Goal: Information Seeking & Learning: Learn about a topic

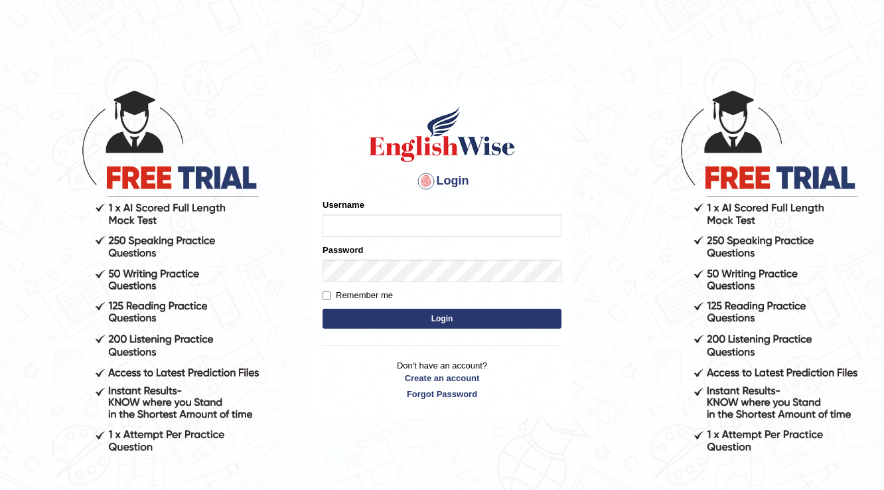
type input "a"
type input "Antonio2024"
click at [458, 314] on button "Login" at bounding box center [441, 318] width 239 height 20
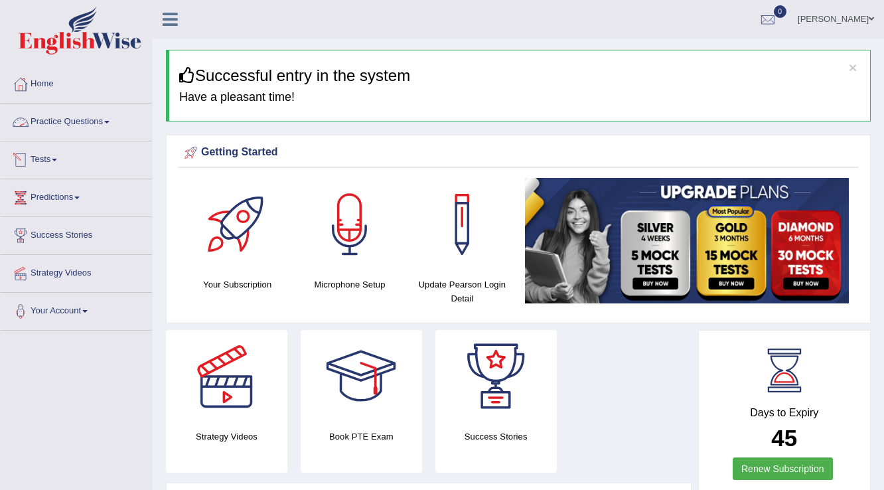
click at [111, 118] on link "Practice Questions" at bounding box center [76, 119] width 151 height 33
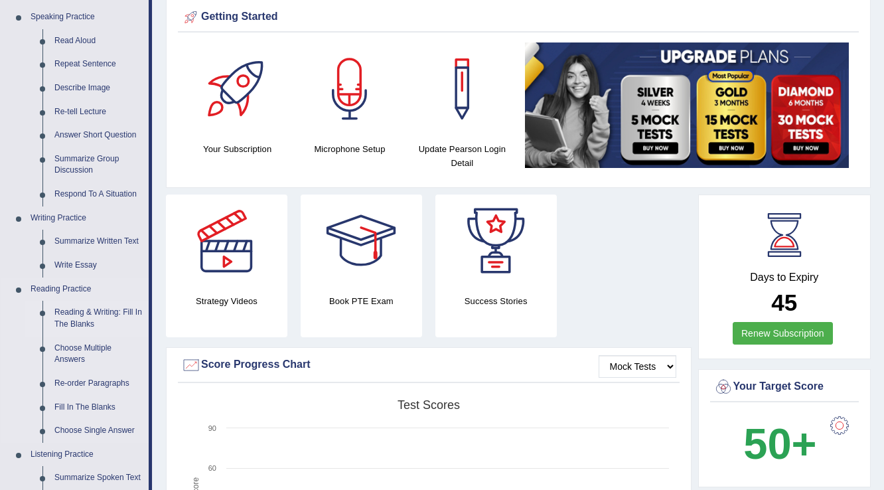
scroll to position [159, 0]
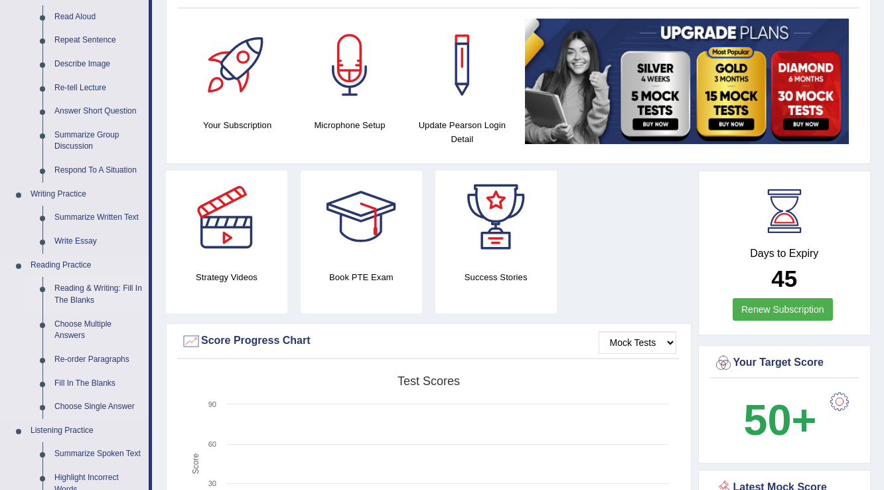
click at [85, 291] on link "Reading & Writing: Fill In The Blanks" at bounding box center [98, 294] width 100 height 35
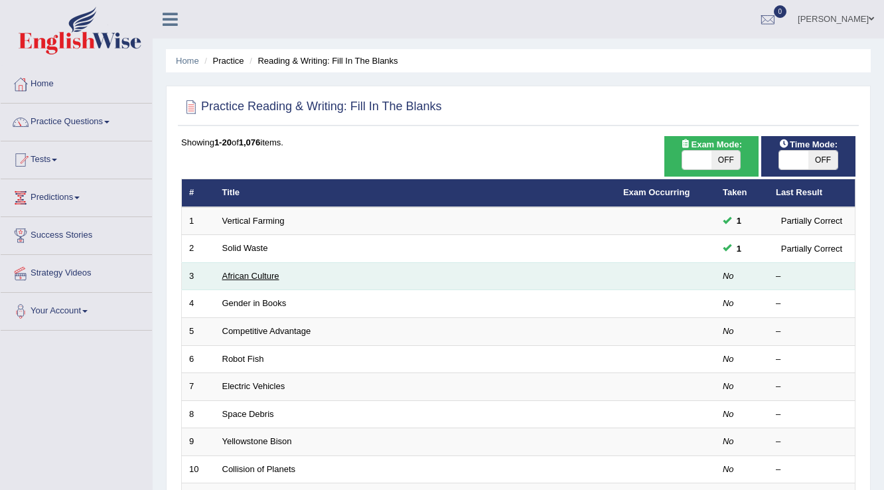
click at [245, 274] on link "African Culture" at bounding box center [250, 276] width 57 height 10
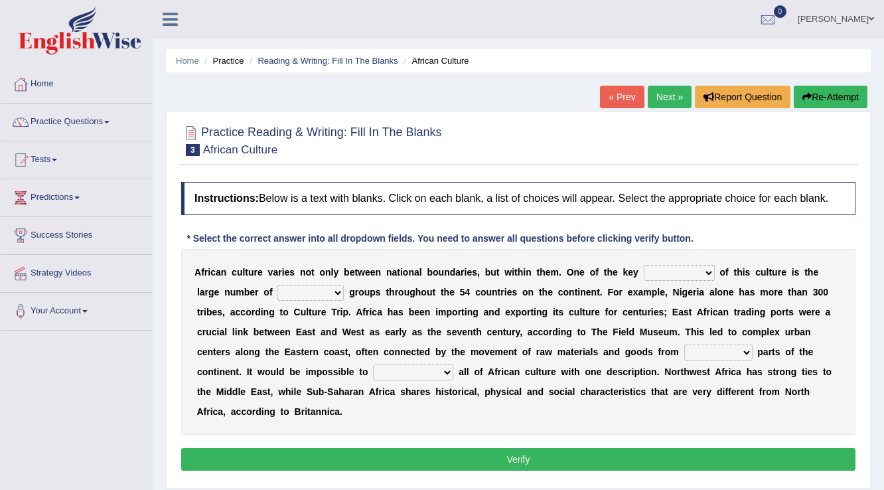
click at [109, 122] on span at bounding box center [106, 122] width 5 height 3
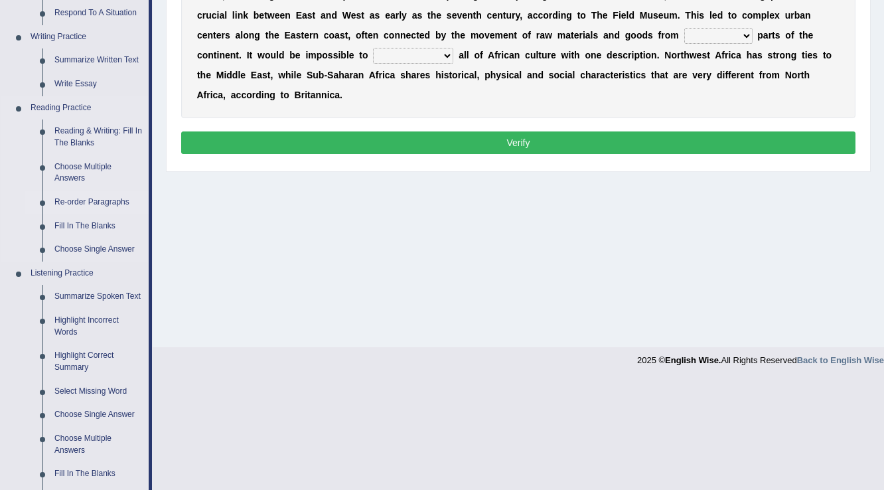
scroll to position [318, 0]
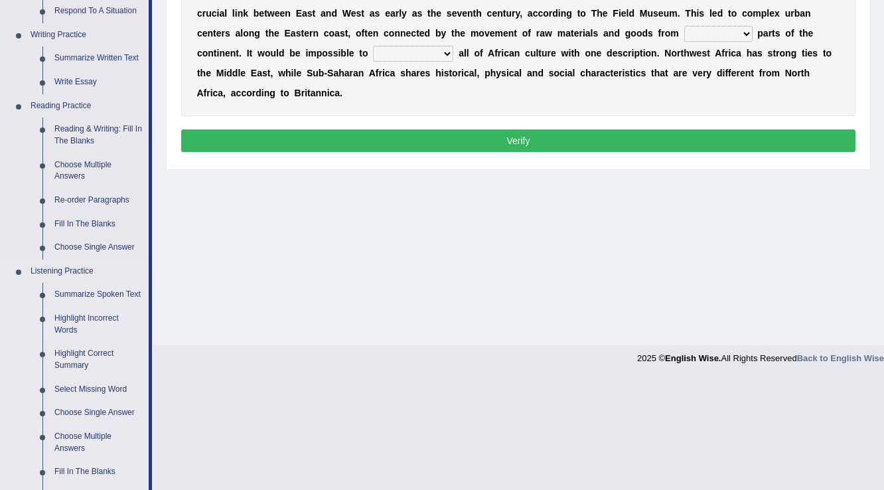
click at [97, 316] on link "Highlight Incorrect Words" at bounding box center [98, 323] width 100 height 35
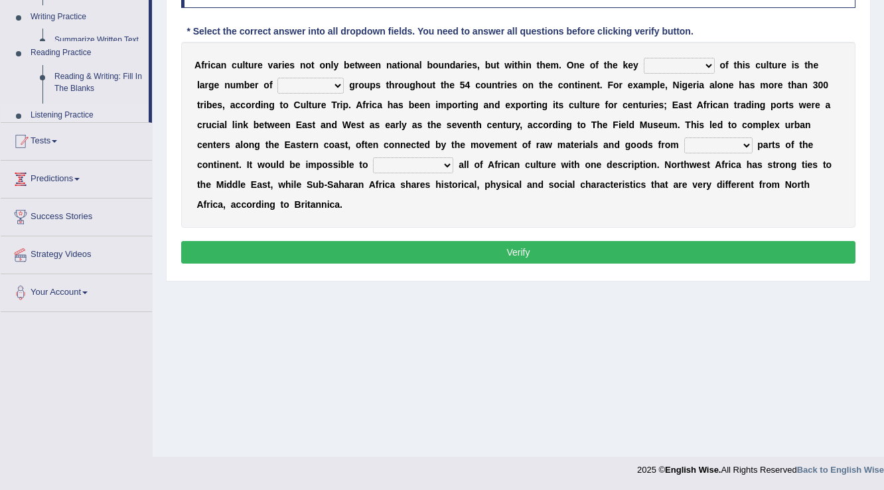
scroll to position [207, 0]
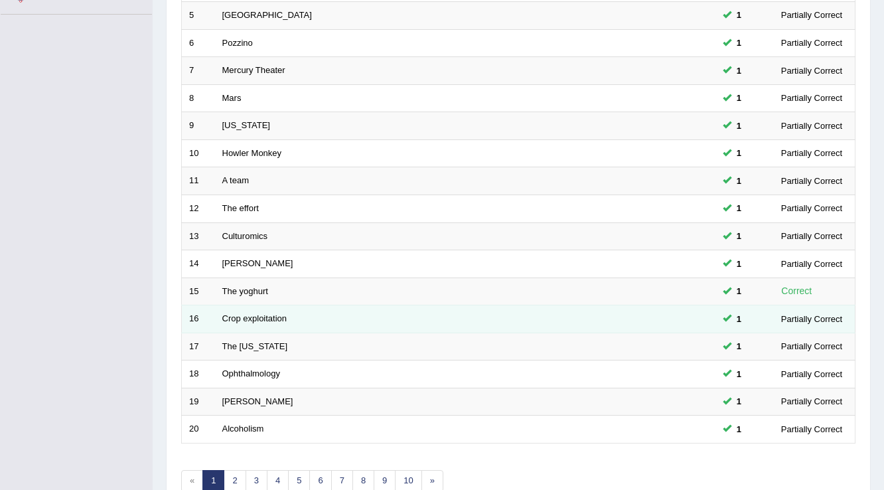
scroll to position [318, 0]
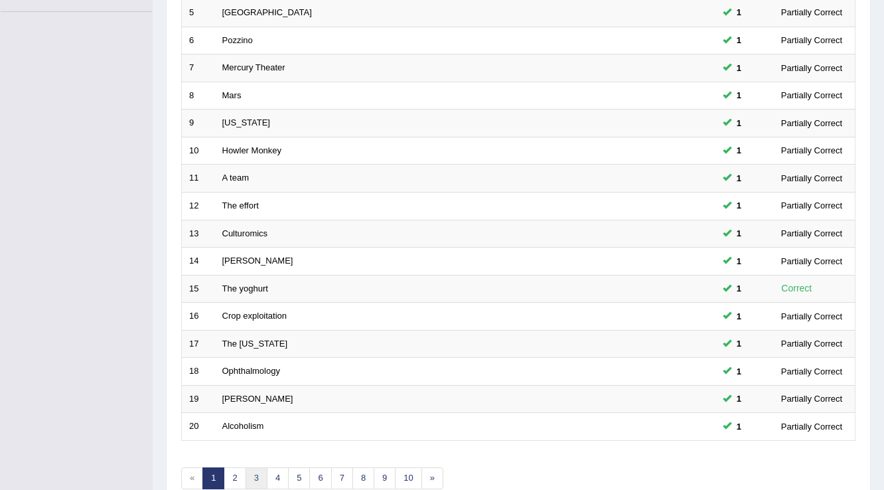
click at [253, 473] on link "3" at bounding box center [256, 478] width 22 height 22
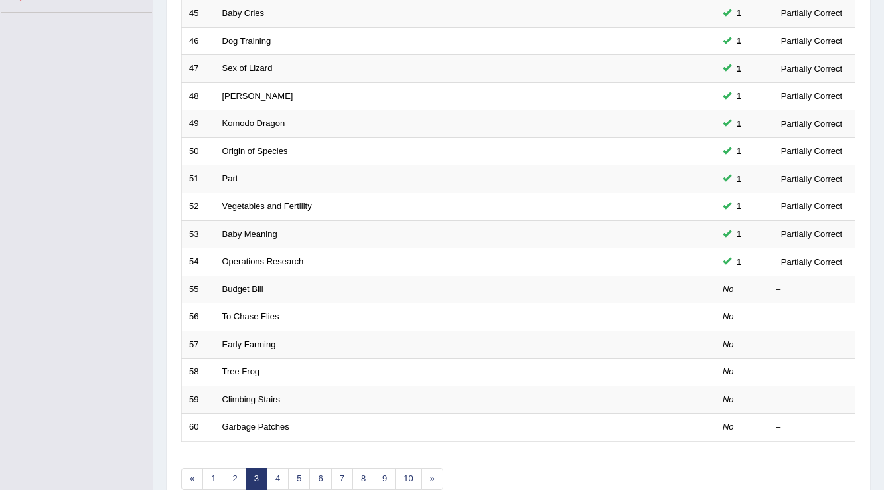
scroll to position [318, 0]
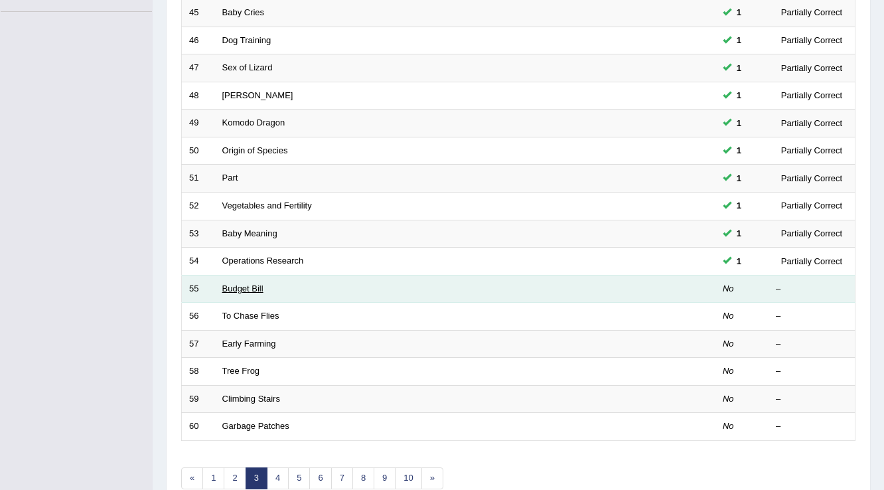
click at [244, 289] on link "Budget Bill" at bounding box center [242, 288] width 41 height 10
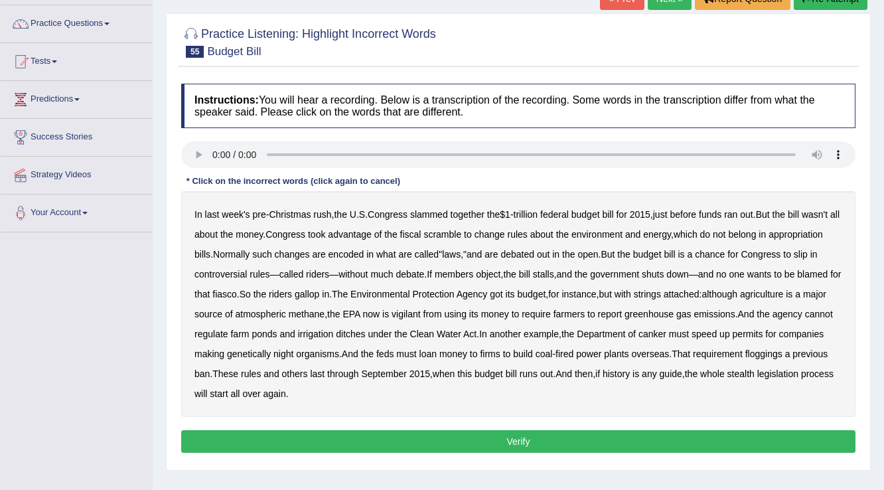
scroll to position [159, 0]
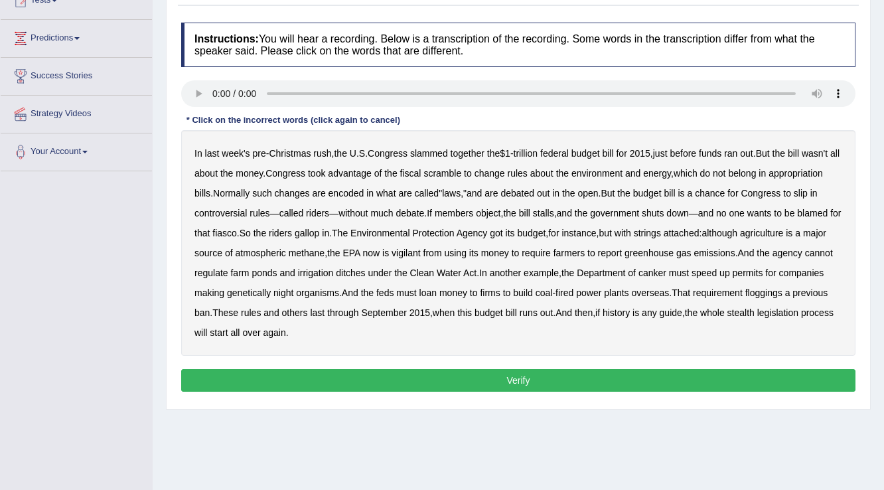
click at [568, 154] on b "federal" at bounding box center [554, 153] width 29 height 11
click at [745, 298] on b "floggings" at bounding box center [763, 292] width 37 height 11
click at [530, 381] on button "Verify" at bounding box center [518, 380] width 674 height 23
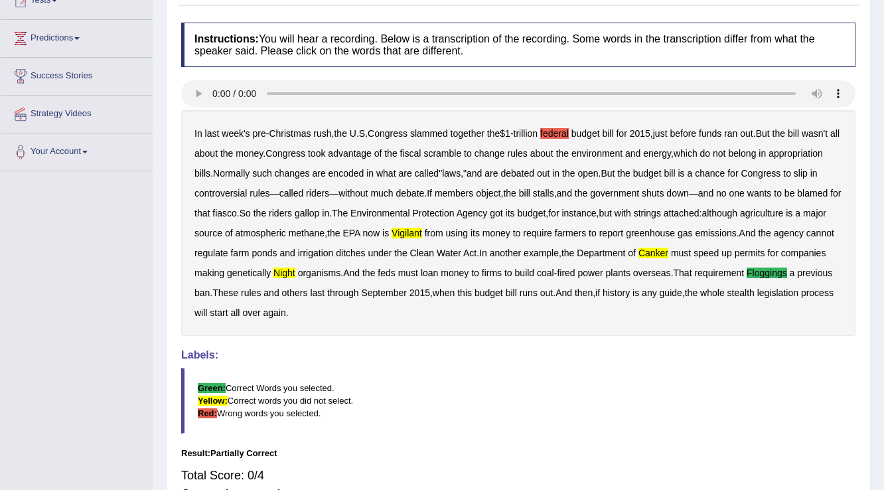
click at [560, 129] on b "federal" at bounding box center [554, 133] width 29 height 11
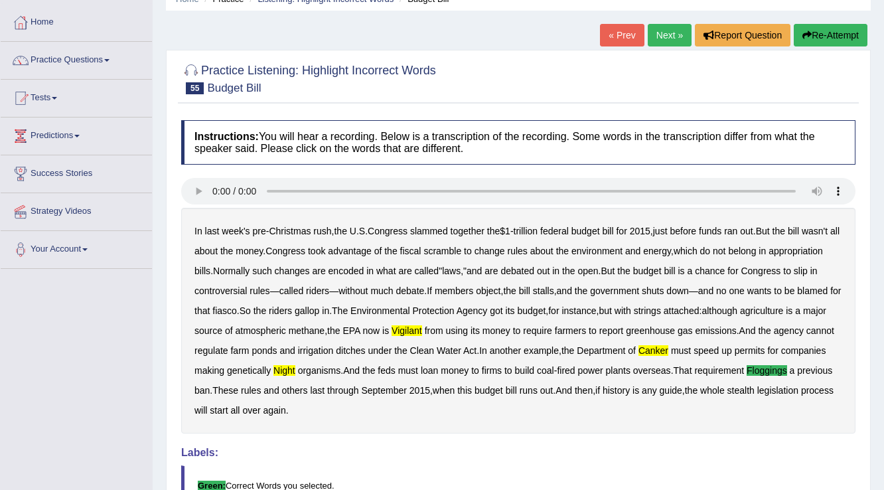
scroll to position [0, 0]
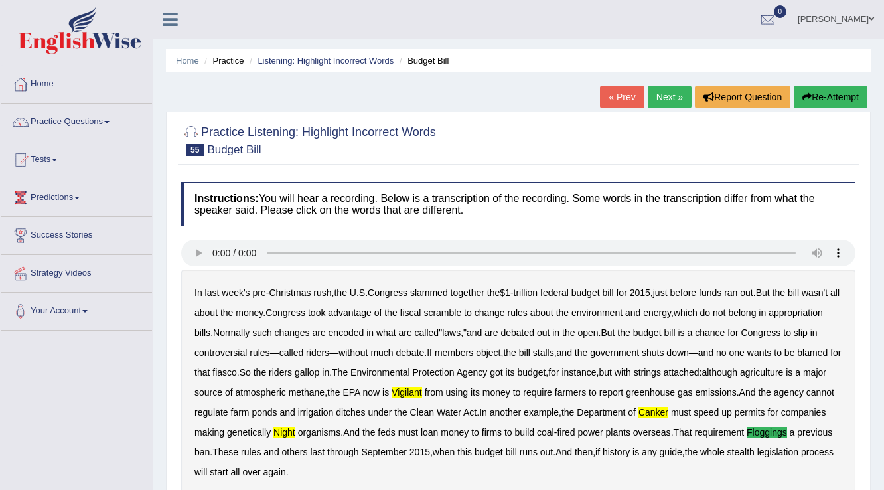
click at [664, 97] on link "Next »" at bounding box center [669, 97] width 44 height 23
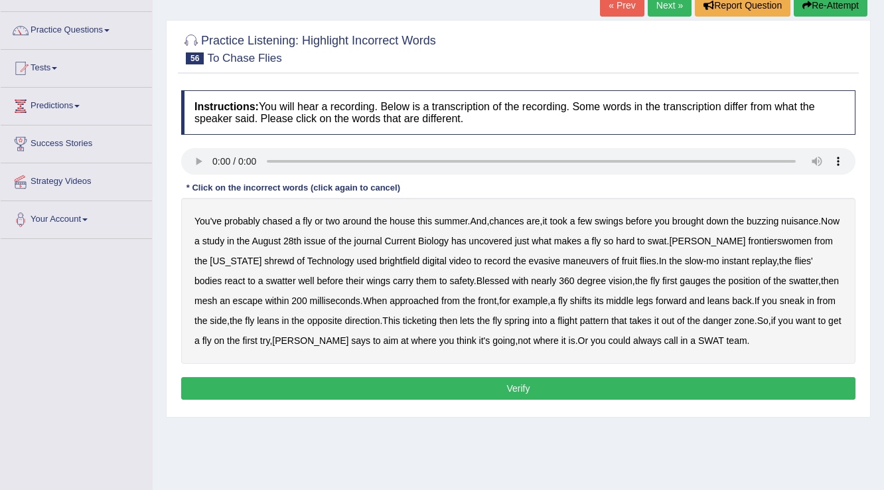
scroll to position [106, 0]
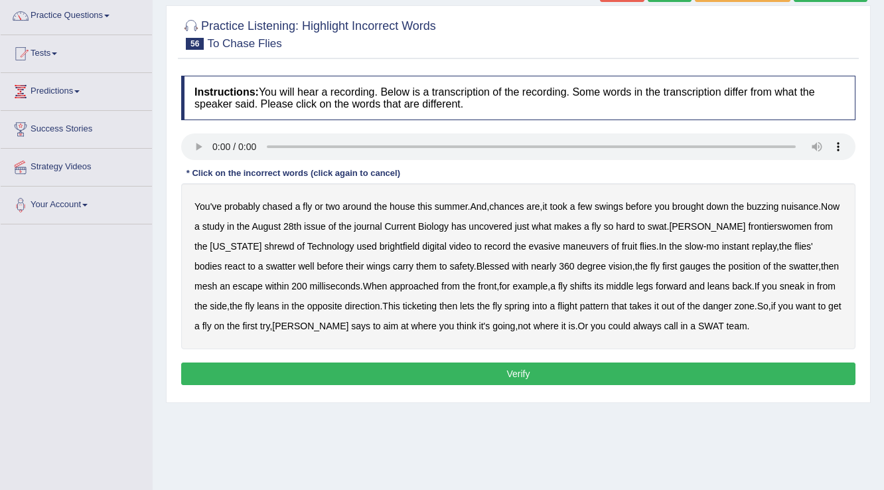
click at [761, 225] on b "frontierswomen" at bounding box center [780, 226] width 64 height 11
click at [217, 281] on b "mesh" at bounding box center [205, 286] width 23 height 11
click at [407, 308] on b "ticketing" at bounding box center [420, 305] width 34 height 11
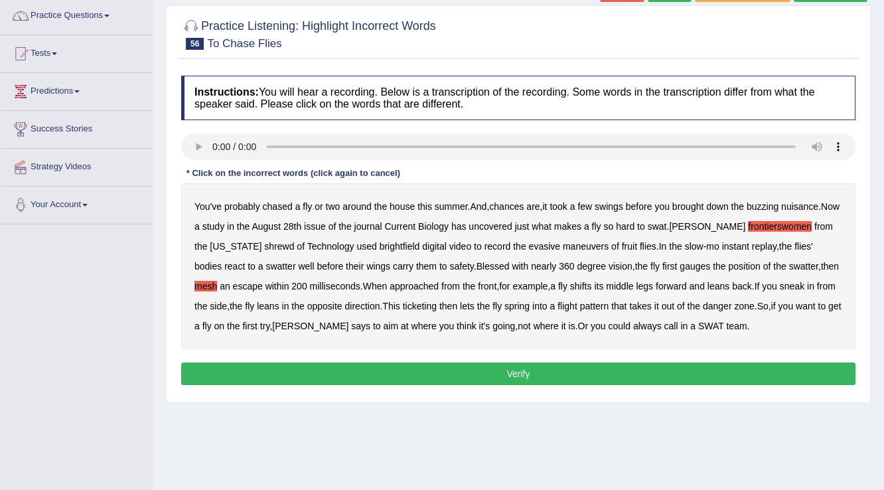
click at [407, 308] on b "ticketing" at bounding box center [420, 305] width 34 height 11
click at [410, 304] on b "ticketing" at bounding box center [420, 305] width 34 height 11
click at [545, 371] on button "Verify" at bounding box center [518, 373] width 674 height 23
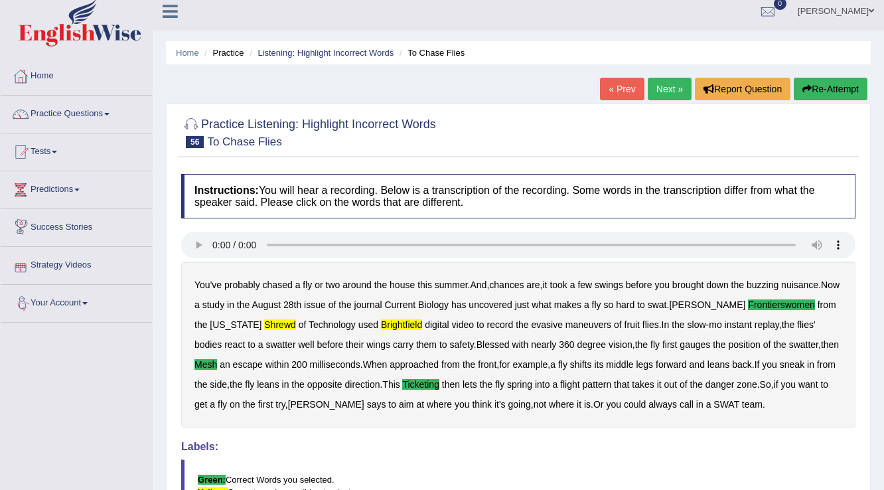
scroll to position [0, 0]
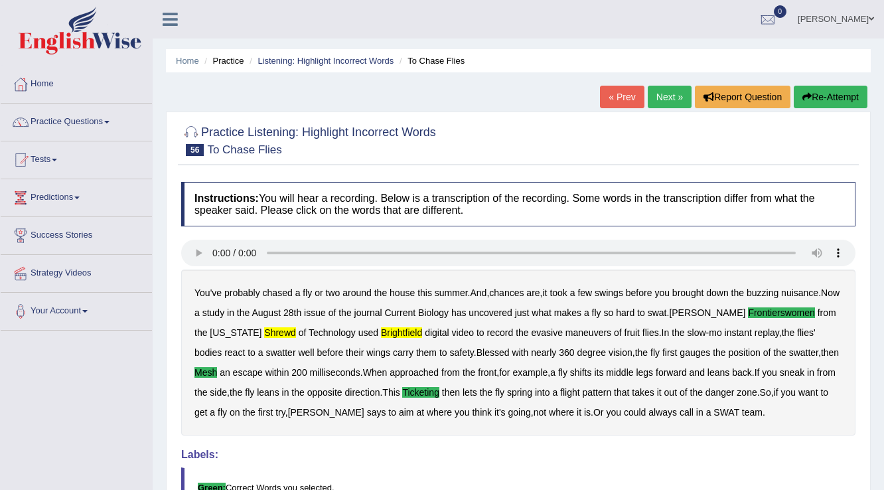
click at [661, 96] on link "Next »" at bounding box center [669, 97] width 44 height 23
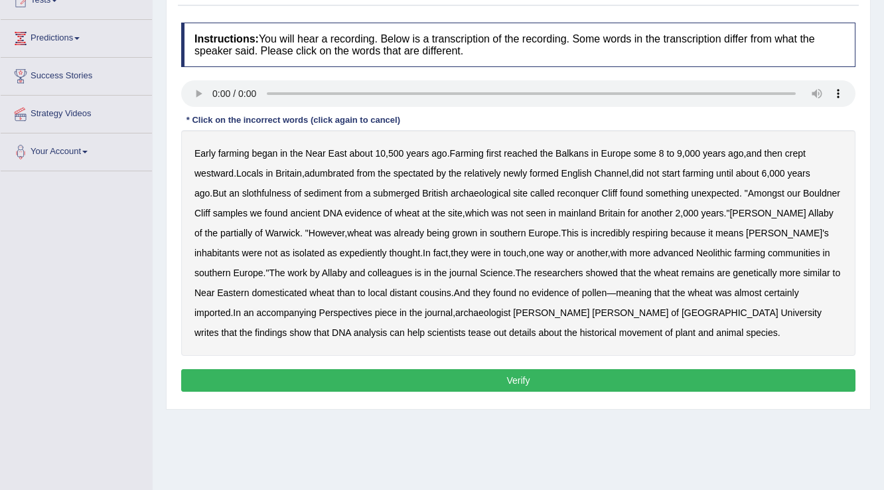
click at [332, 170] on b "adumbrated" at bounding box center [329, 173] width 50 height 11
click at [263, 194] on b "slothfulness" at bounding box center [266, 193] width 49 height 11
click at [590, 233] on b "incredibly" at bounding box center [609, 233] width 39 height 11
click at [519, 378] on button "Verify" at bounding box center [518, 380] width 674 height 23
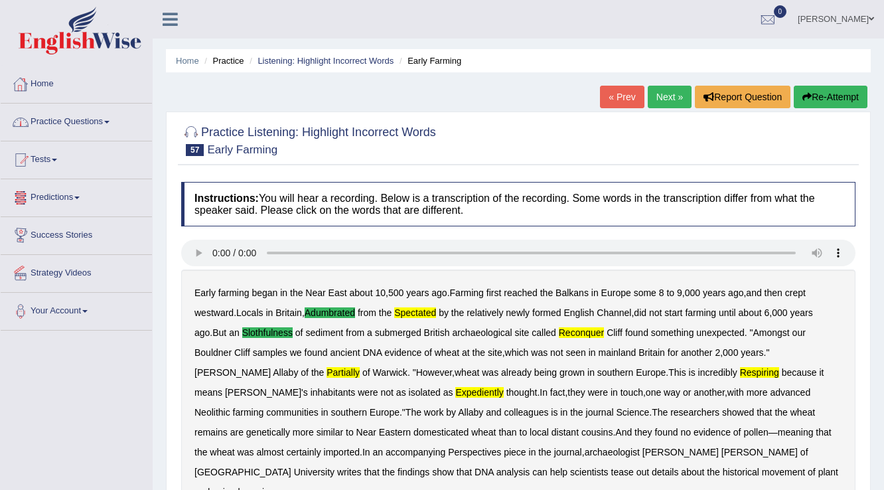
click at [109, 119] on link "Practice Questions" at bounding box center [76, 119] width 151 height 33
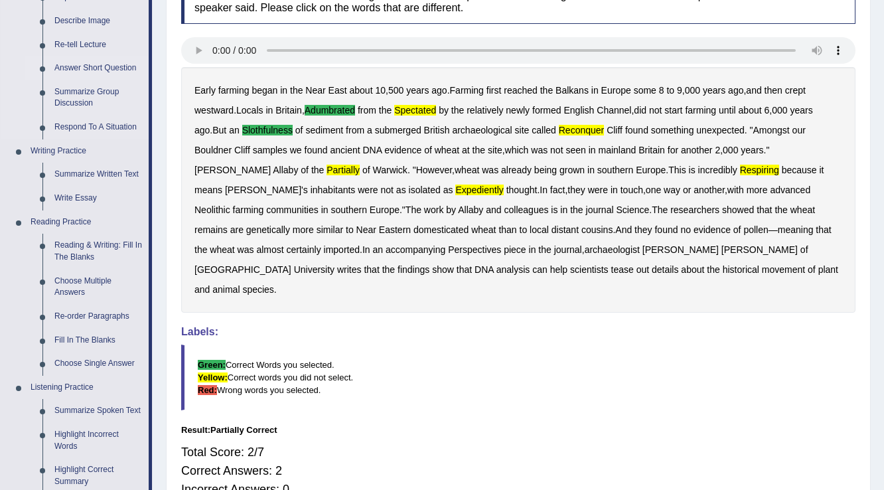
scroll to position [212, 0]
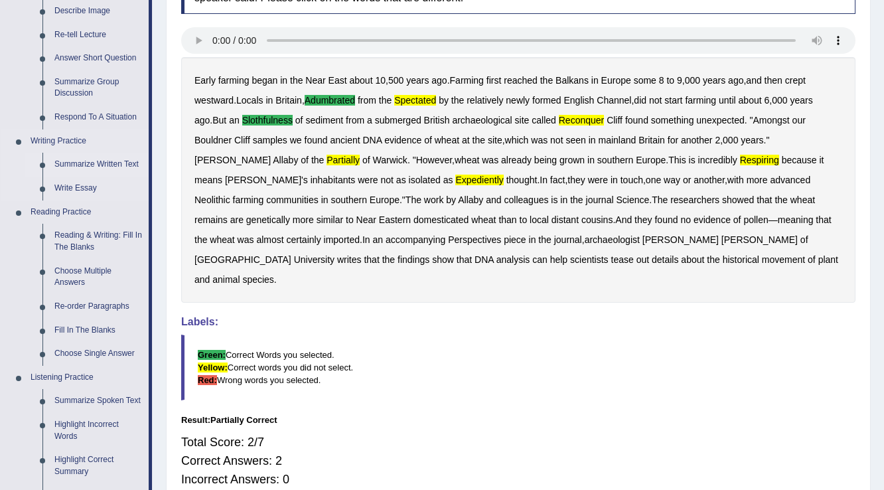
click at [96, 161] on link "Summarize Written Text" at bounding box center [98, 165] width 100 height 24
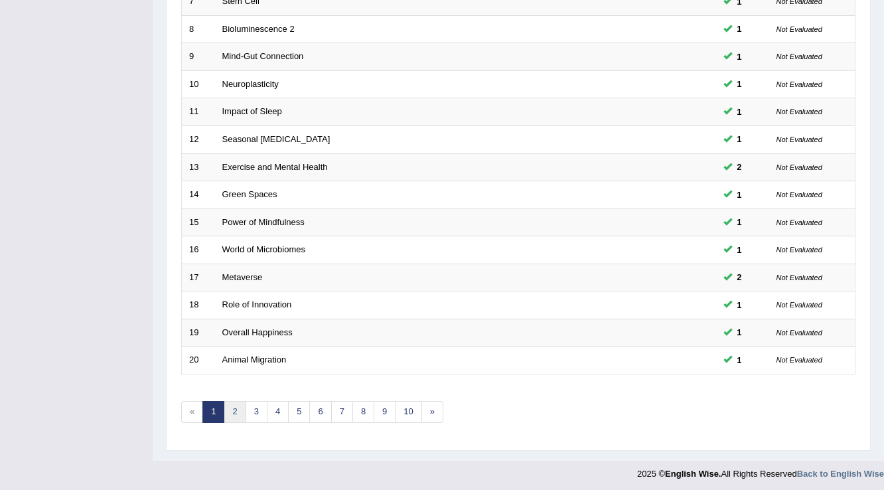
click at [233, 413] on link "2" at bounding box center [235, 412] width 22 height 22
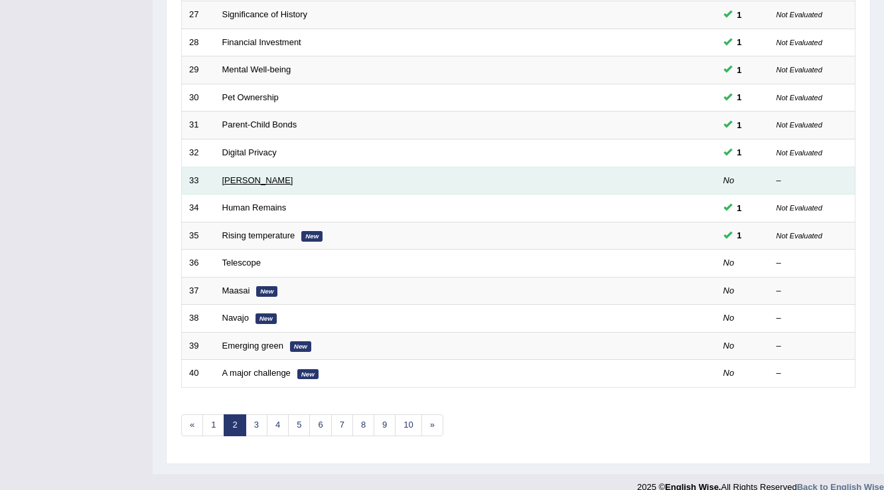
click at [245, 178] on link "[PERSON_NAME]" at bounding box center [257, 180] width 71 height 10
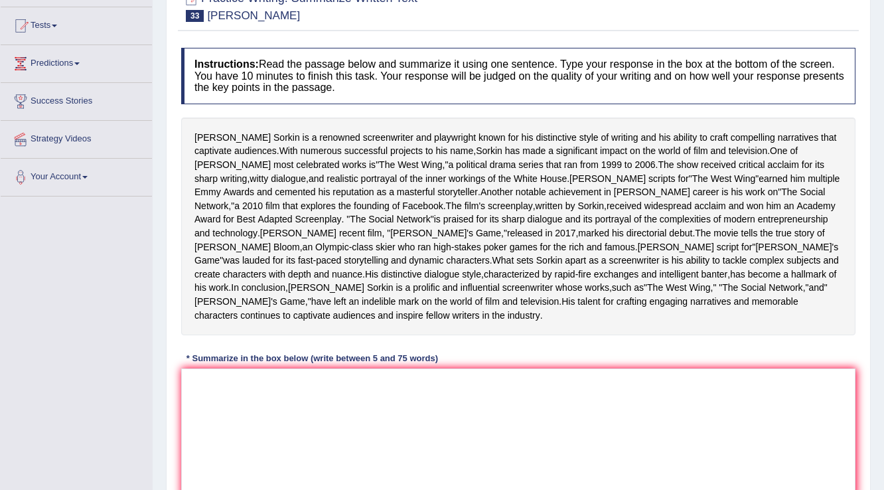
scroll to position [159, 0]
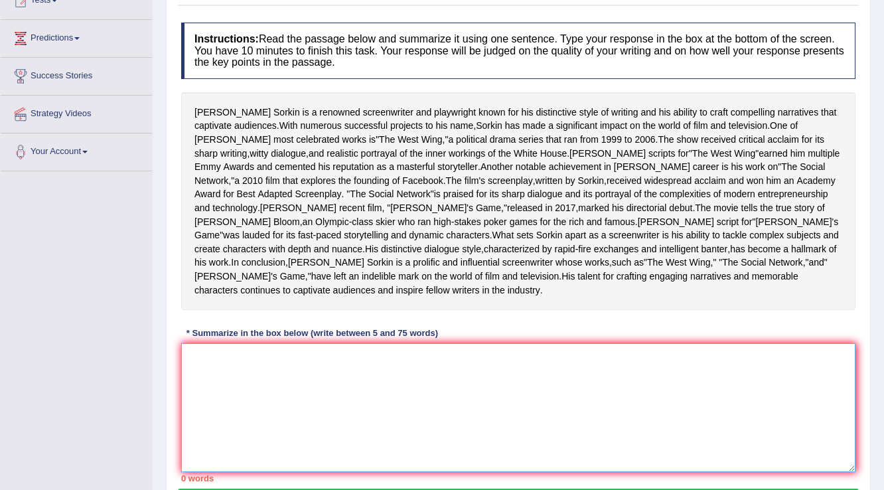
click at [278, 369] on textarea at bounding box center [518, 407] width 674 height 129
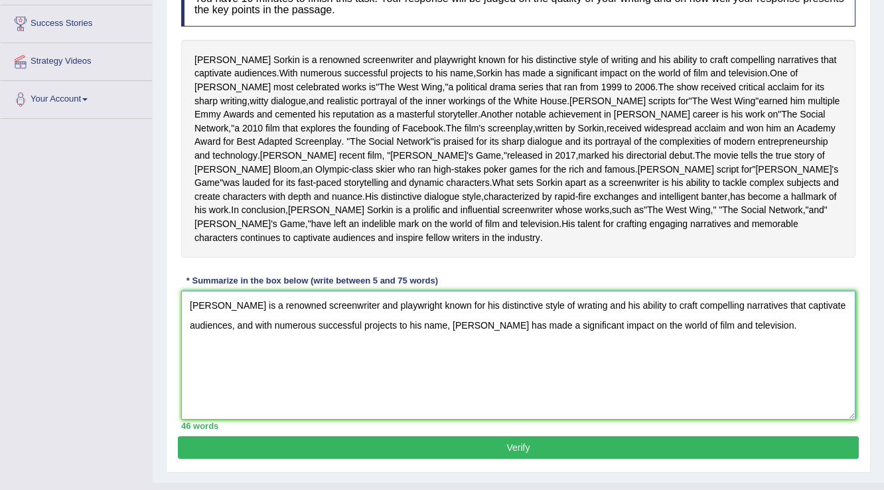
scroll to position [222, 0]
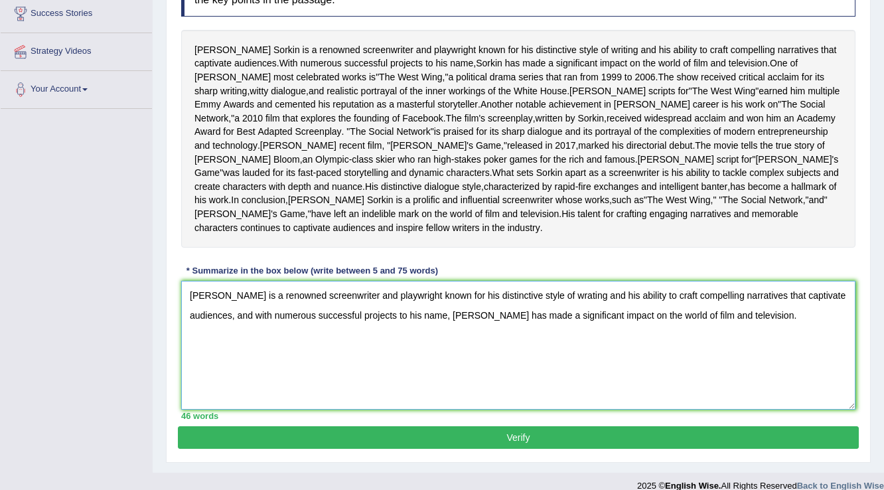
type textarea "Aaron Sorkin is a renowned screenwriter and playwright known for his distinctiv…"
click at [528, 426] on button "Verify" at bounding box center [518, 437] width 681 height 23
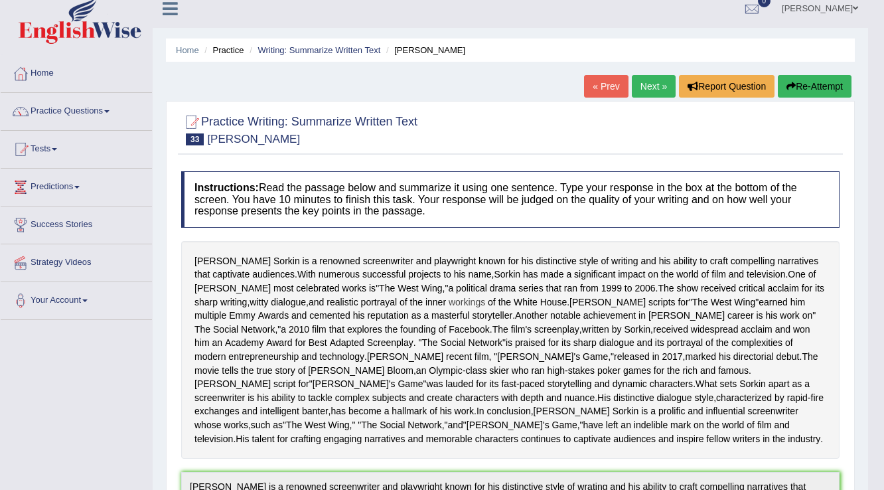
scroll to position [0, 0]
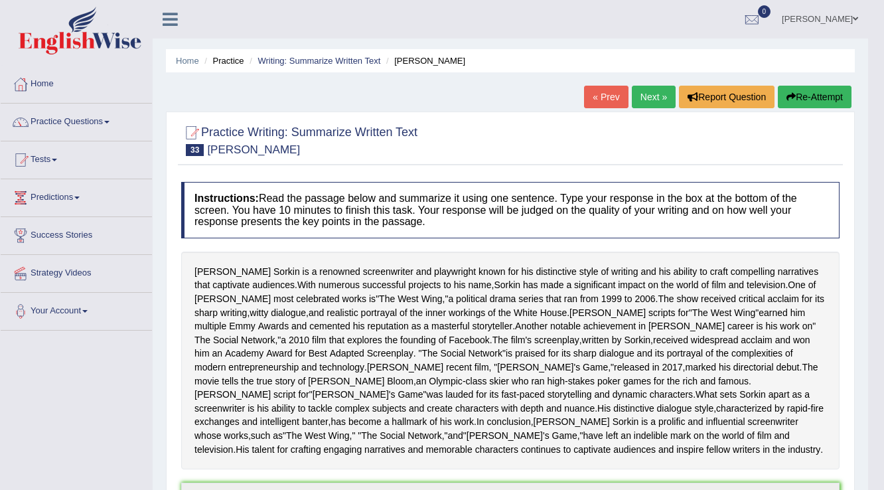
click at [654, 101] on link "Next »" at bounding box center [653, 97] width 44 height 23
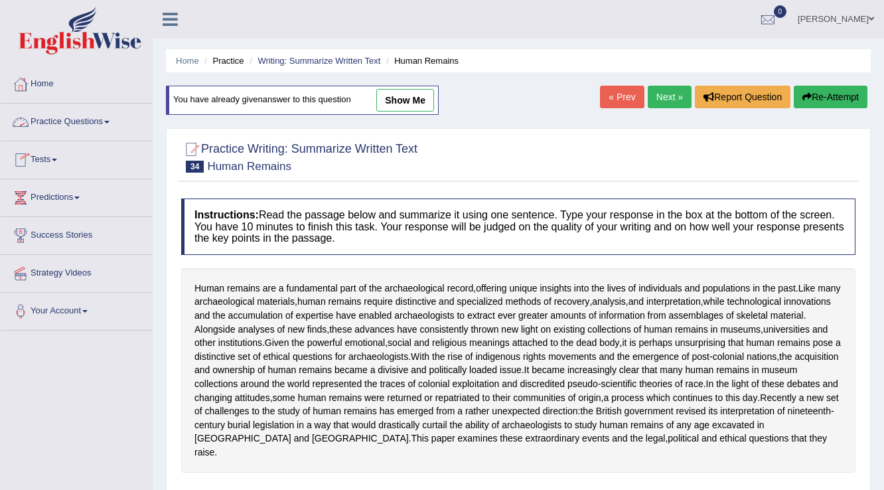
click at [108, 119] on link "Practice Questions" at bounding box center [76, 119] width 151 height 33
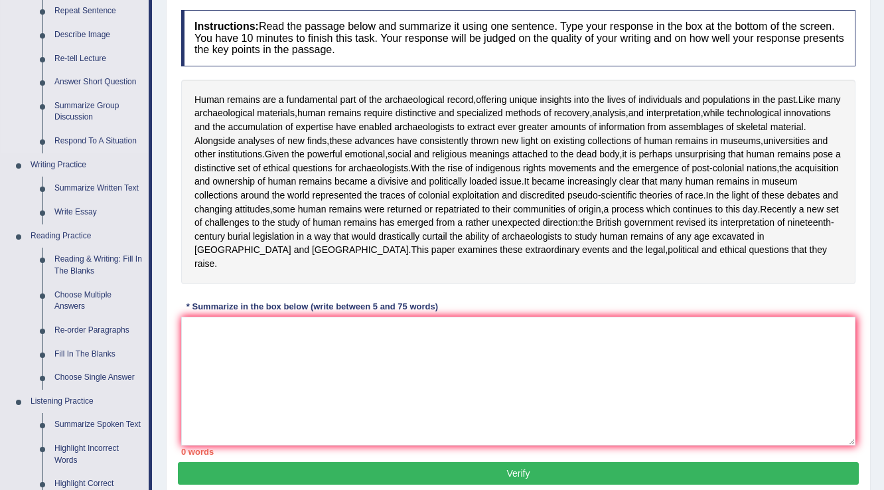
scroll to position [212, 0]
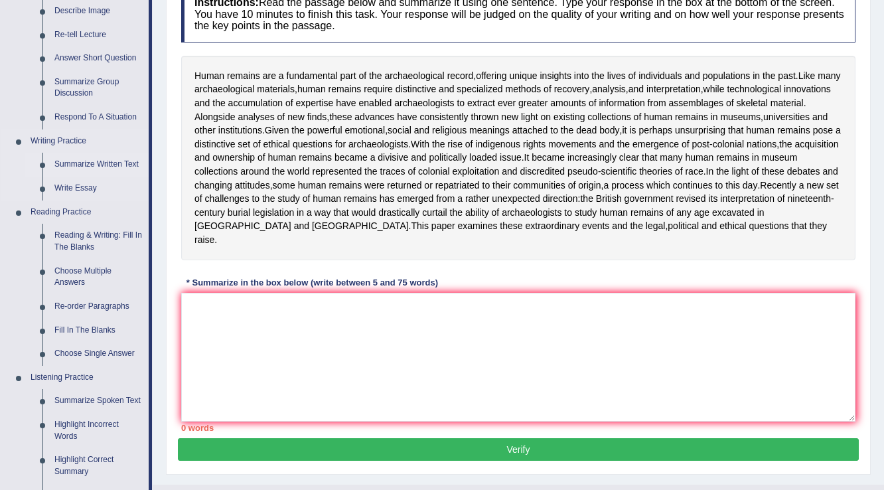
click at [98, 163] on link "Summarize Written Text" at bounding box center [98, 165] width 100 height 24
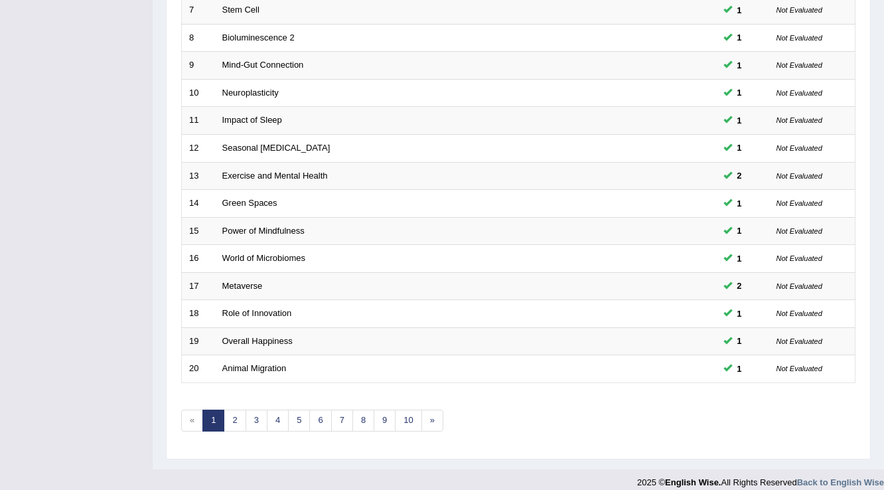
scroll to position [385, 0]
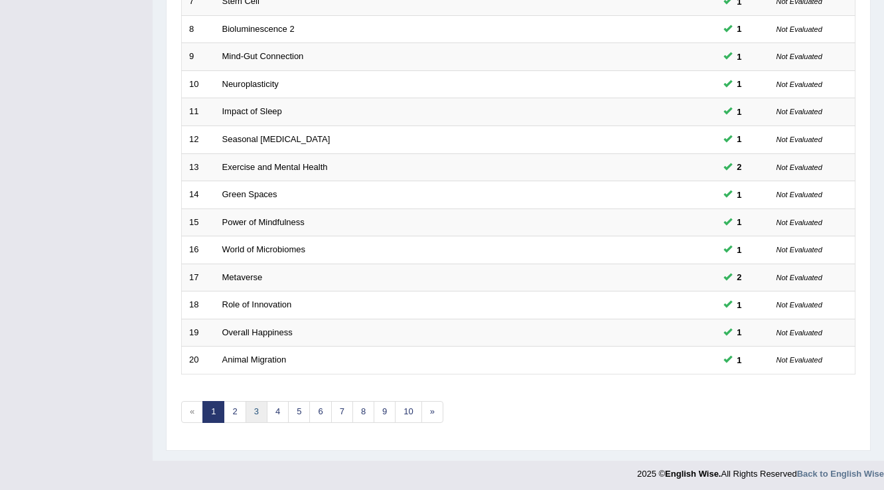
click at [258, 405] on link "3" at bounding box center [256, 412] width 22 height 22
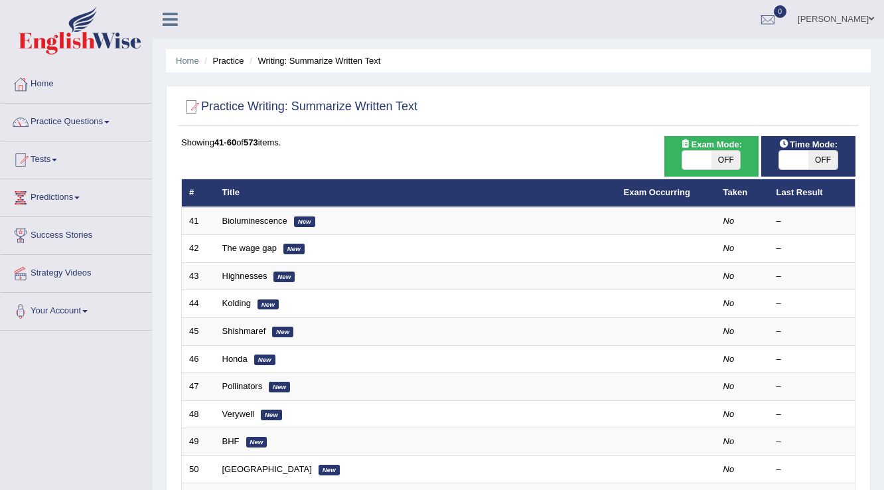
click at [114, 123] on link "Practice Questions" at bounding box center [76, 119] width 151 height 33
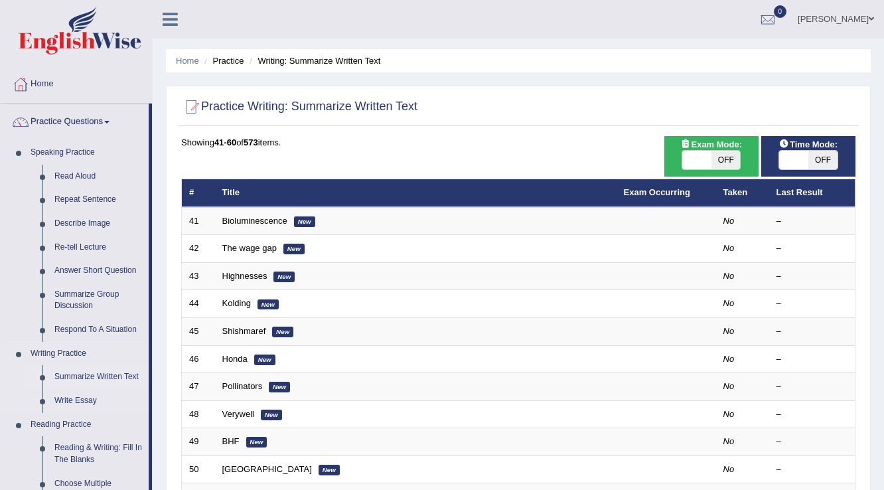
click at [103, 374] on link "Summarize Written Text" at bounding box center [98, 377] width 100 height 24
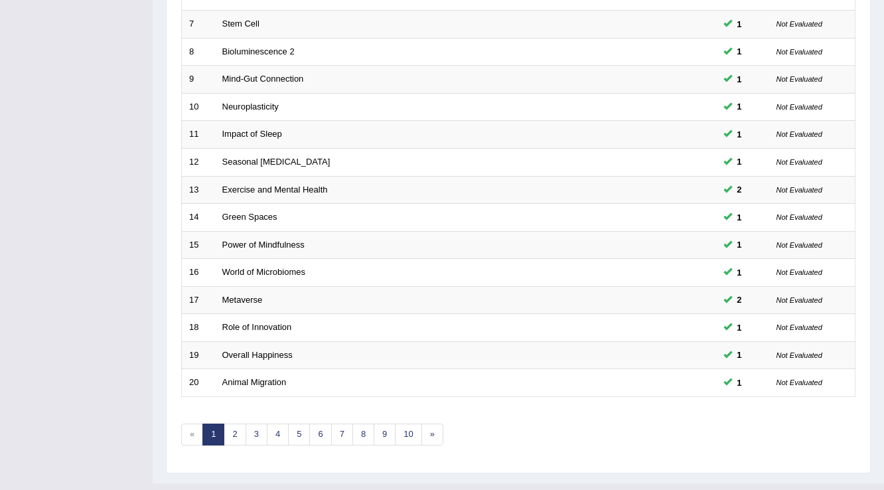
scroll to position [385, 0]
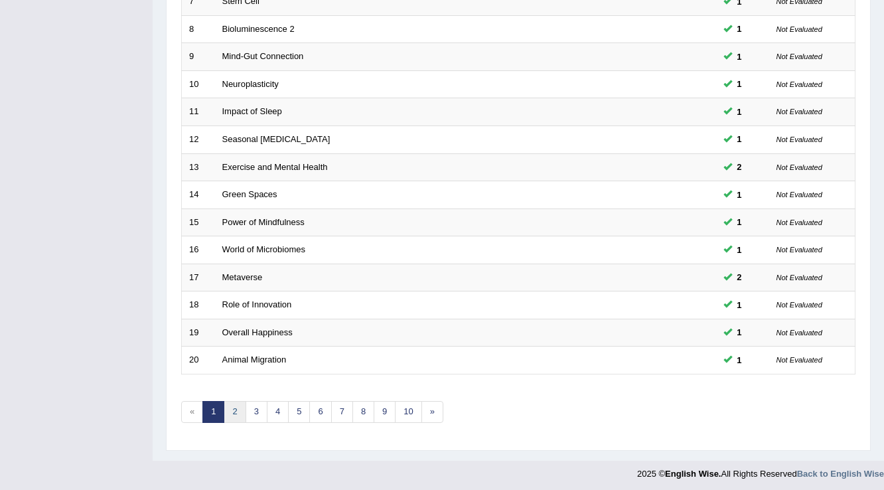
click at [231, 408] on link "2" at bounding box center [235, 412] width 22 height 22
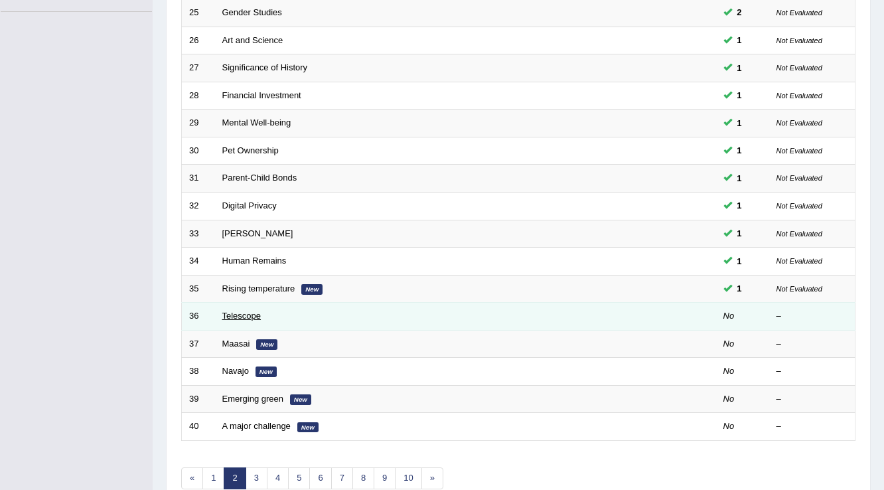
click at [243, 313] on link "Telescope" at bounding box center [241, 315] width 39 height 10
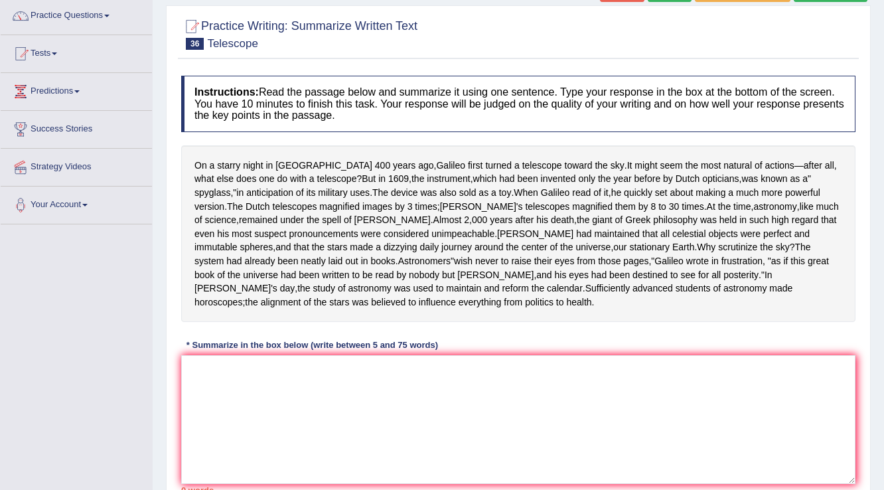
scroll to position [159, 0]
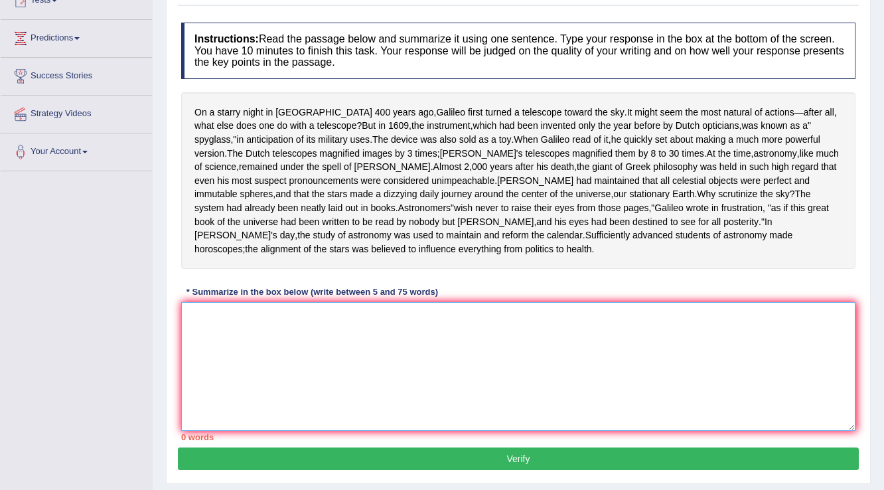
click at [255, 356] on textarea at bounding box center [518, 366] width 674 height 129
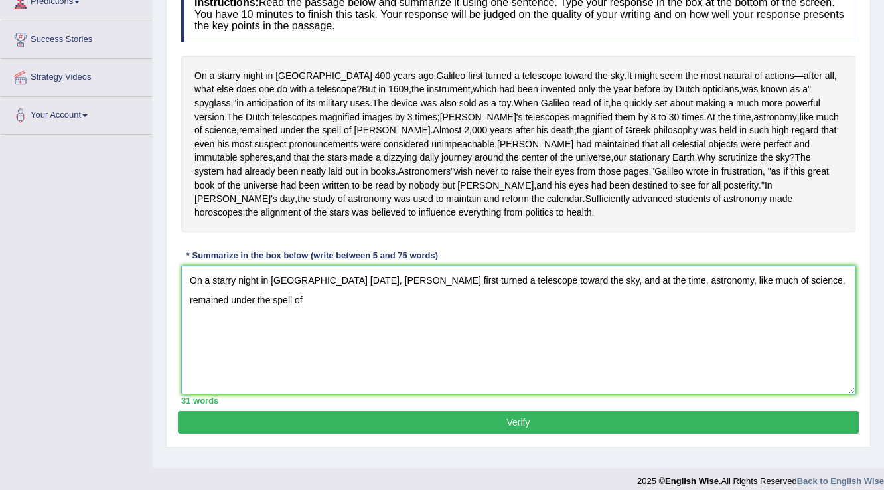
scroll to position [212, 0]
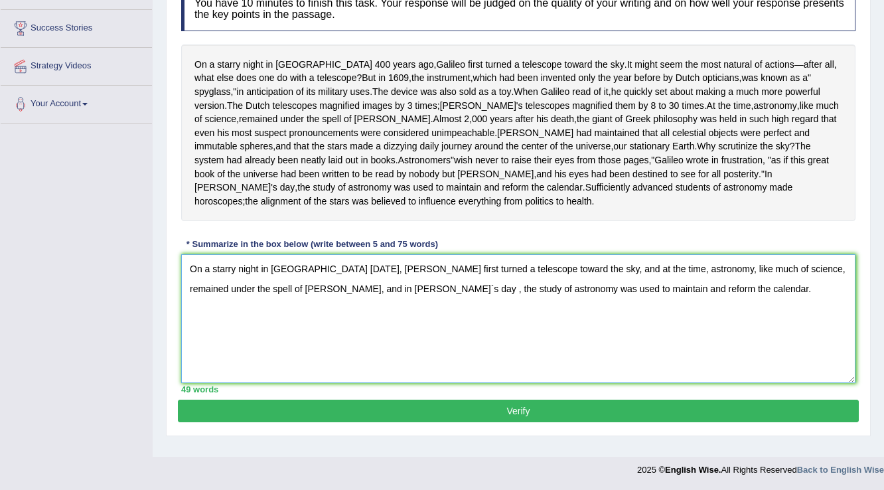
type textarea "On a starry night in Padua 400 years ago, Galileo first turned a telescope towa…"
click at [510, 422] on button "Verify" at bounding box center [518, 410] width 681 height 23
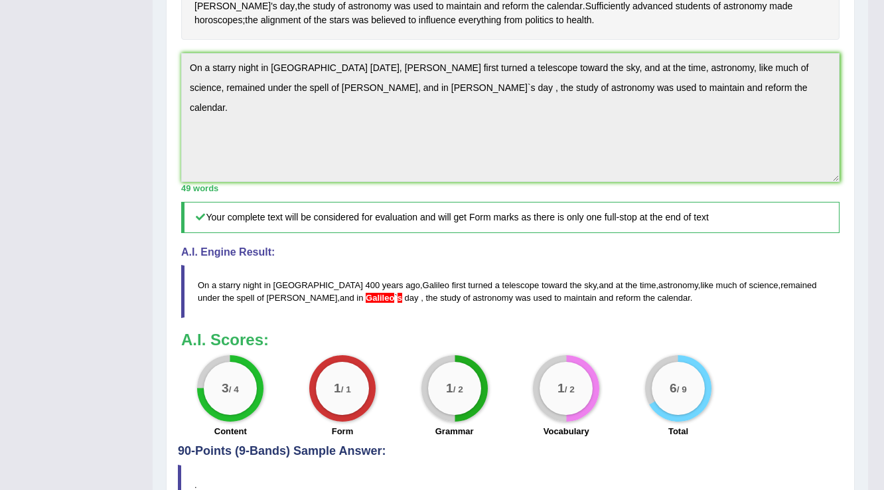
scroll to position [369, 0]
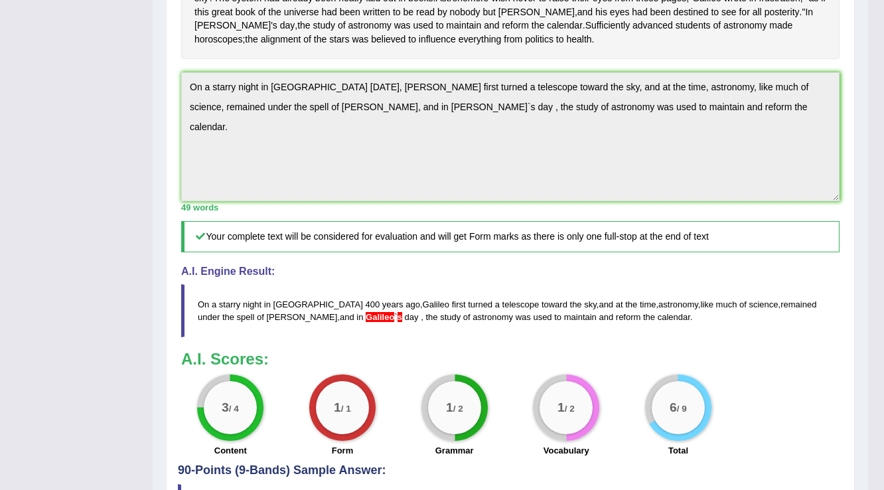
click at [365, 322] on span "Galileo" at bounding box center [379, 317] width 29 height 10
click at [276, 337] on blockquote "On a starry night in Padua 400 years ago , Galileo first turned a telescope tow…" at bounding box center [510, 310] width 658 height 53
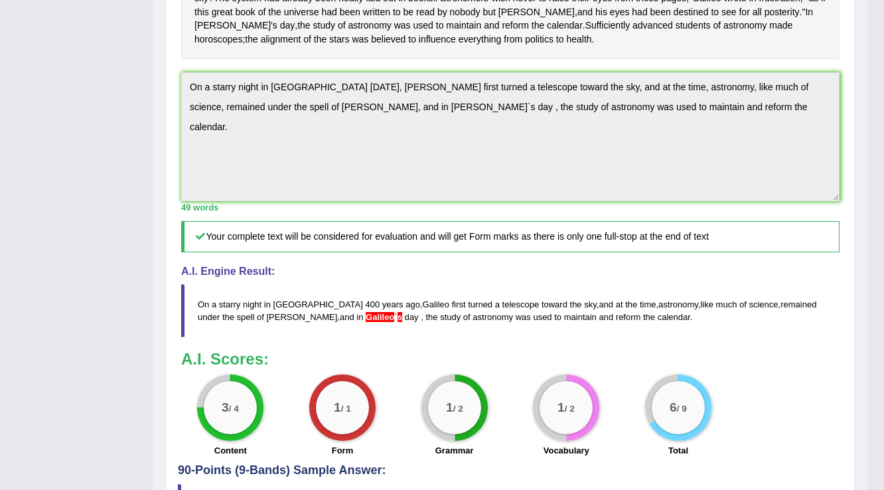
click at [276, 337] on blockquote "On a starry night in Padua 400 years ago , Galileo first turned a telescope tow…" at bounding box center [510, 310] width 658 height 53
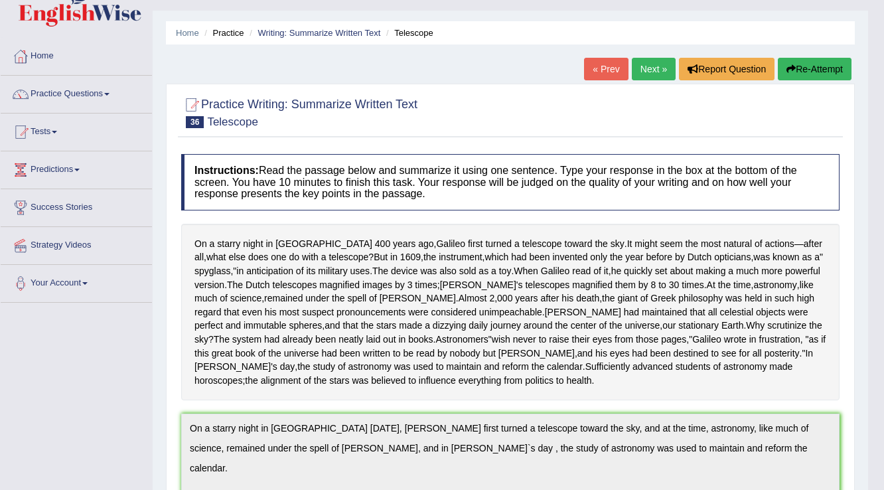
scroll to position [0, 0]
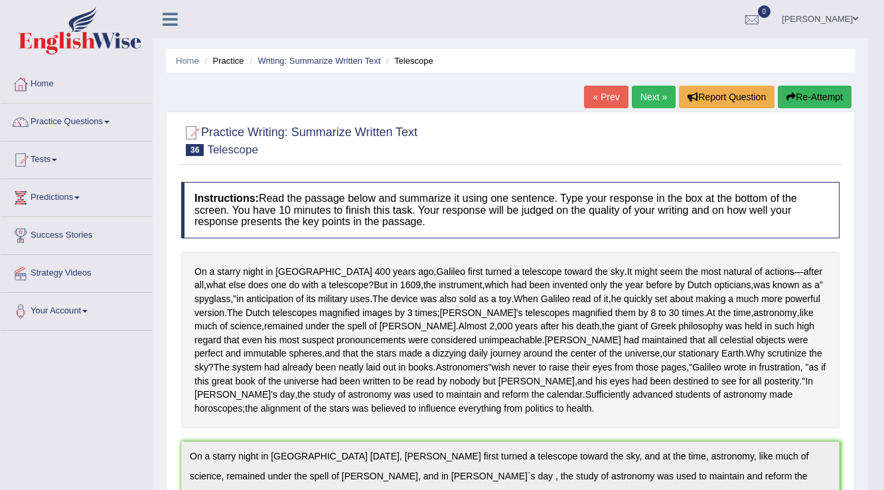
click at [643, 94] on link "Next »" at bounding box center [653, 97] width 44 height 23
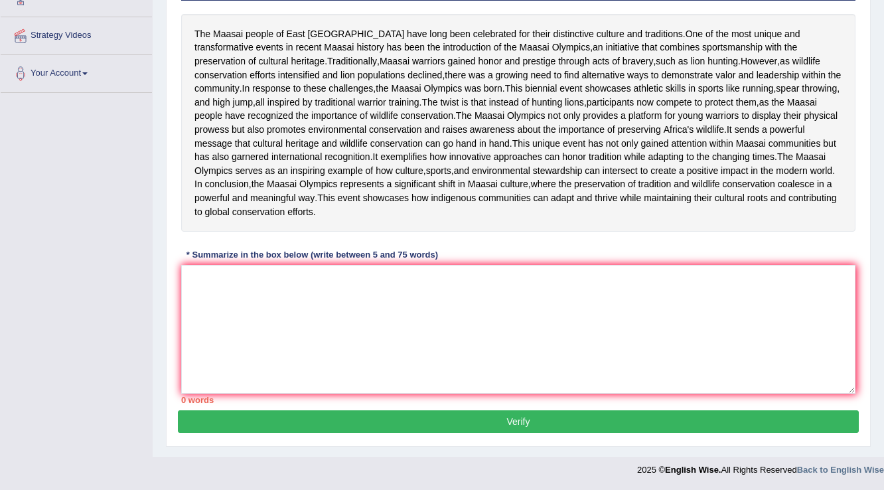
scroll to position [212, 0]
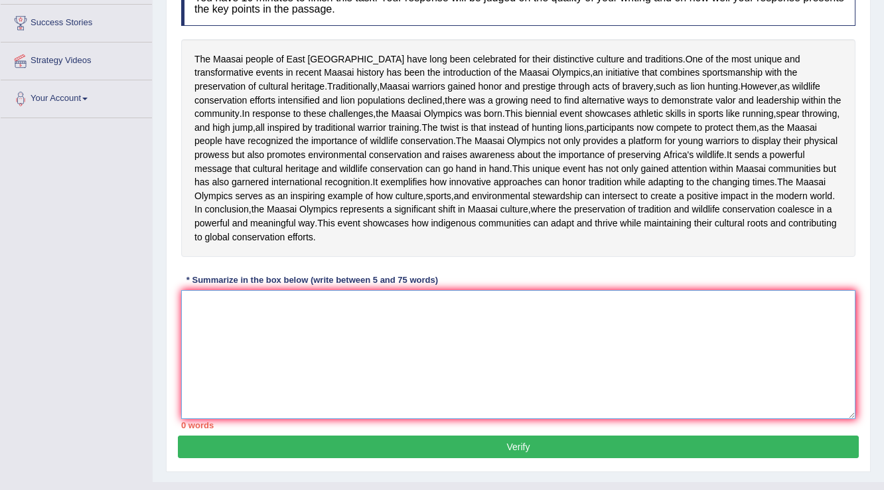
click at [256, 419] on textarea at bounding box center [518, 354] width 674 height 129
type textarea ";"
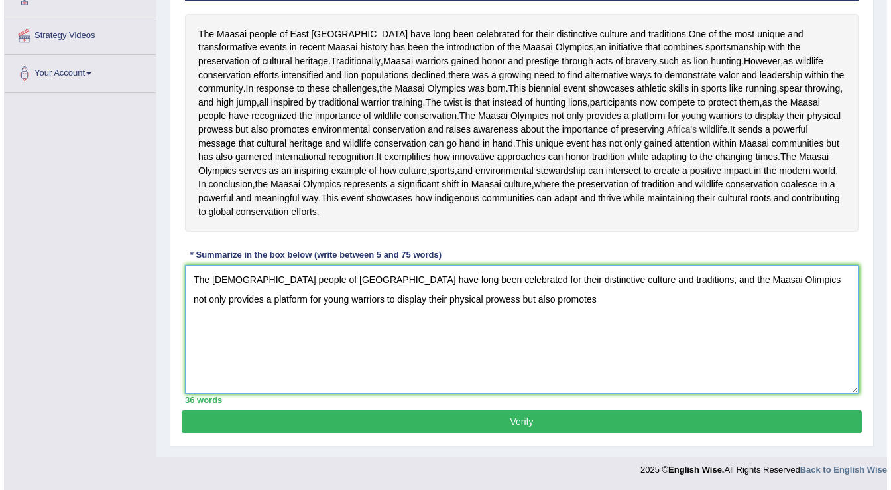
scroll to position [265, 0]
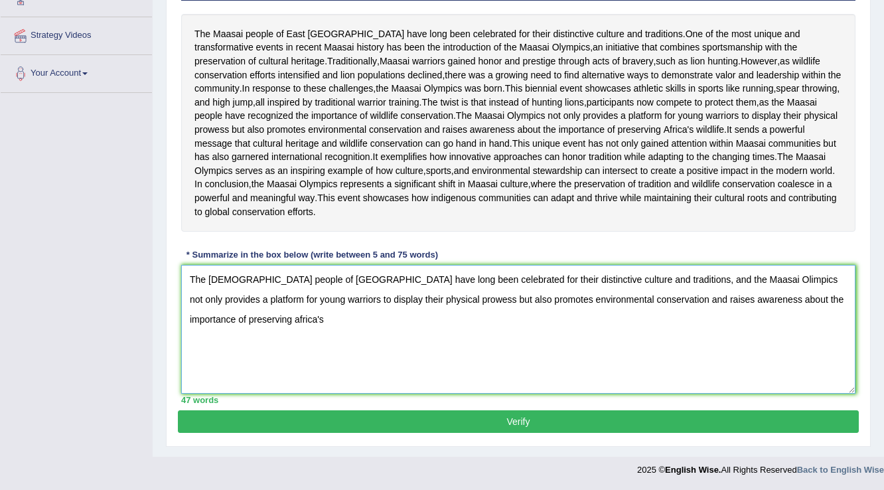
click at [194, 383] on textarea "The [DEMOGRAPHIC_DATA] people of [GEOGRAPHIC_DATA] have long been celebrated fo…" at bounding box center [518, 329] width 674 height 129
click at [272, 393] on textarea "The [DEMOGRAPHIC_DATA] people of [GEOGRAPHIC_DATA] have long been celebrated fo…" at bounding box center [518, 329] width 674 height 129
type textarea "The [DEMOGRAPHIC_DATA] people of [GEOGRAPHIC_DATA] have long been celebrated fo…"
click at [504, 432] on button "Verify" at bounding box center [518, 421] width 681 height 23
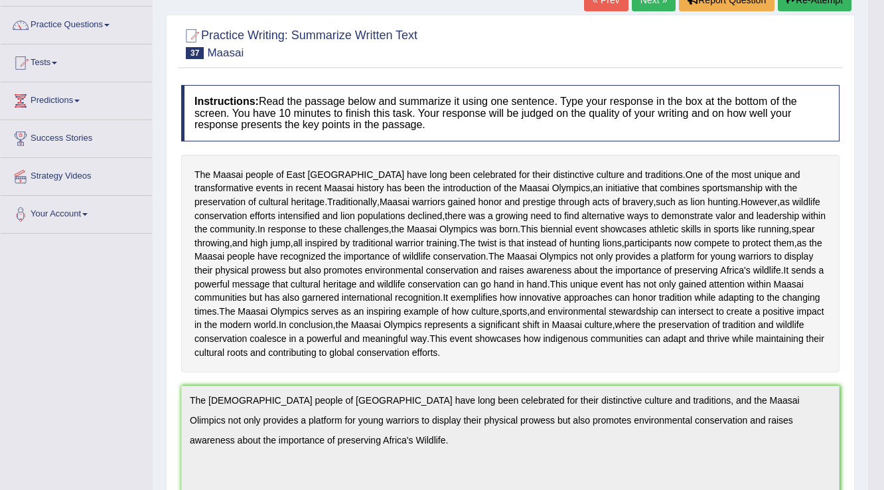
scroll to position [0, 0]
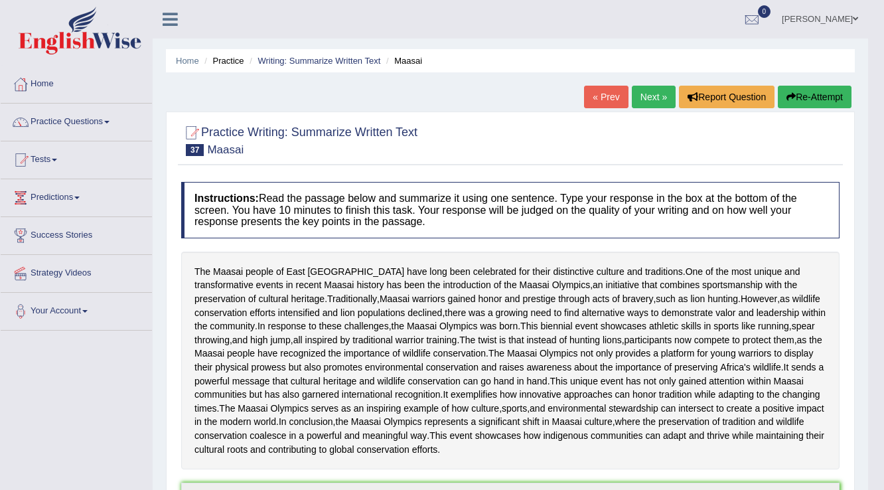
click at [653, 99] on link "Next »" at bounding box center [653, 97] width 44 height 23
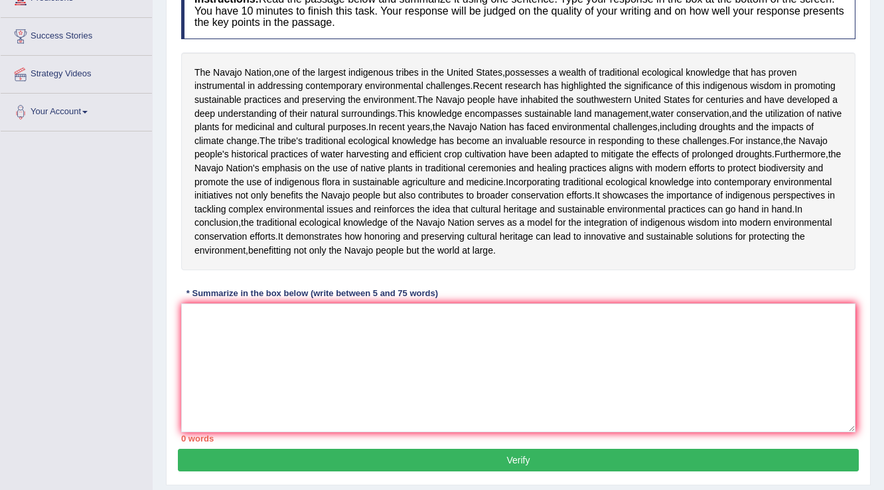
scroll to position [212, 0]
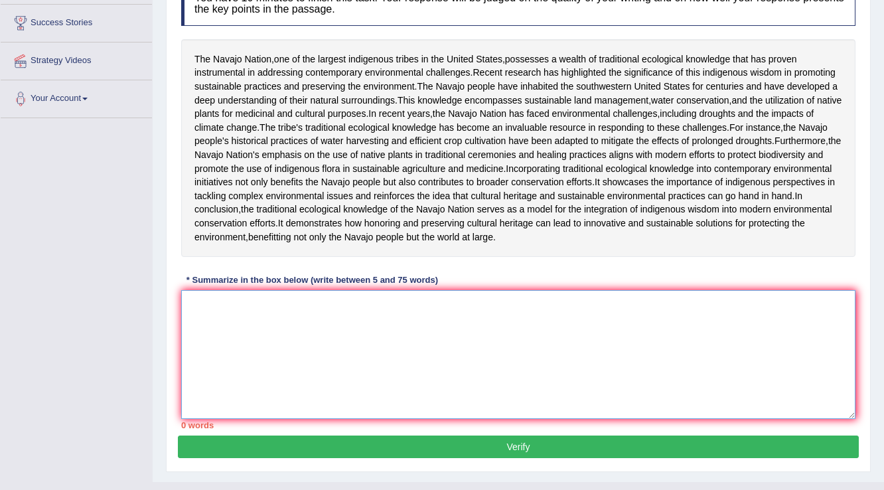
click at [356, 416] on textarea at bounding box center [518, 354] width 674 height 129
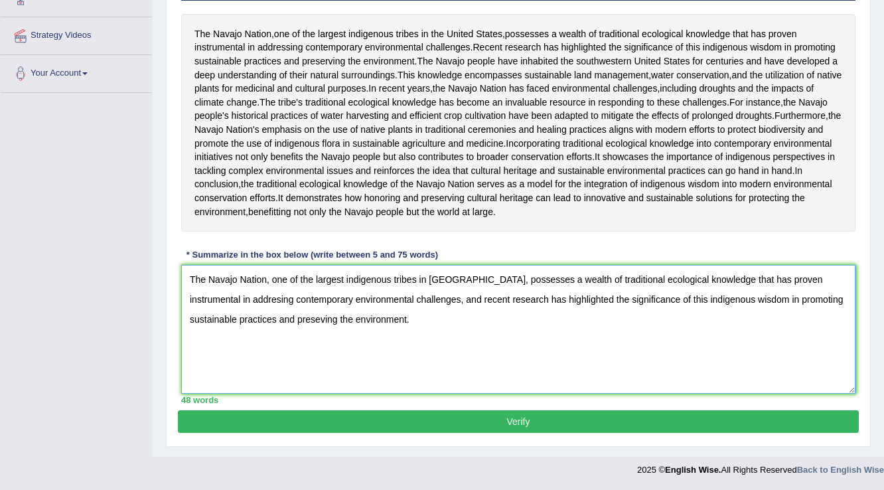
scroll to position [318, 0]
type textarea "The Navajo Nation, one of the largest indigenous tribes in [GEOGRAPHIC_DATA], p…"
click at [488, 432] on button "Verify" at bounding box center [518, 421] width 681 height 23
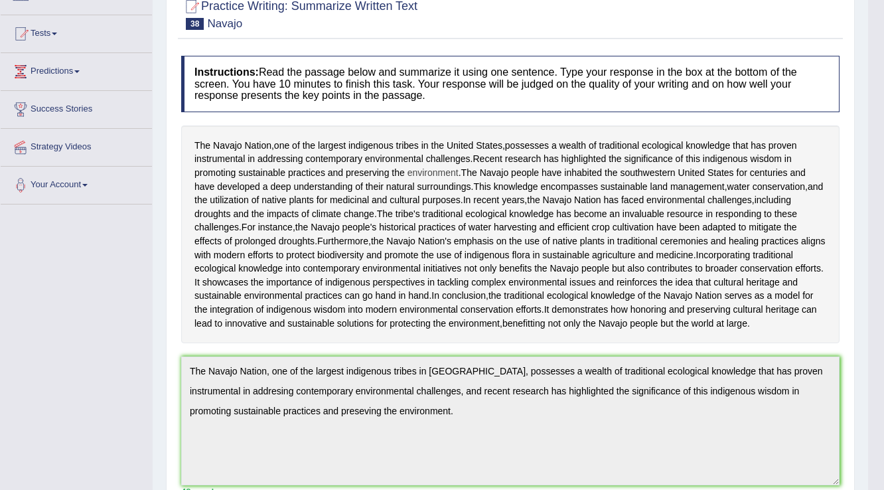
scroll to position [0, 0]
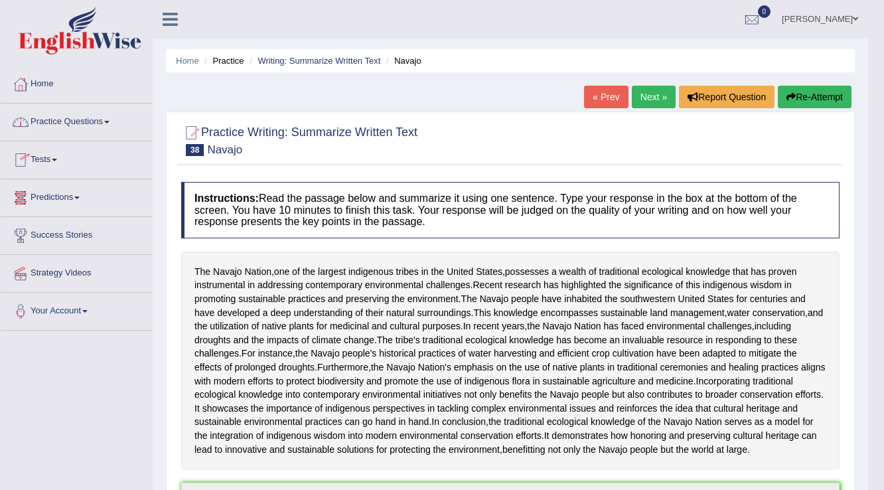
click at [109, 121] on span at bounding box center [106, 122] width 5 height 3
click at [111, 123] on link "Practice Questions" at bounding box center [76, 119] width 151 height 33
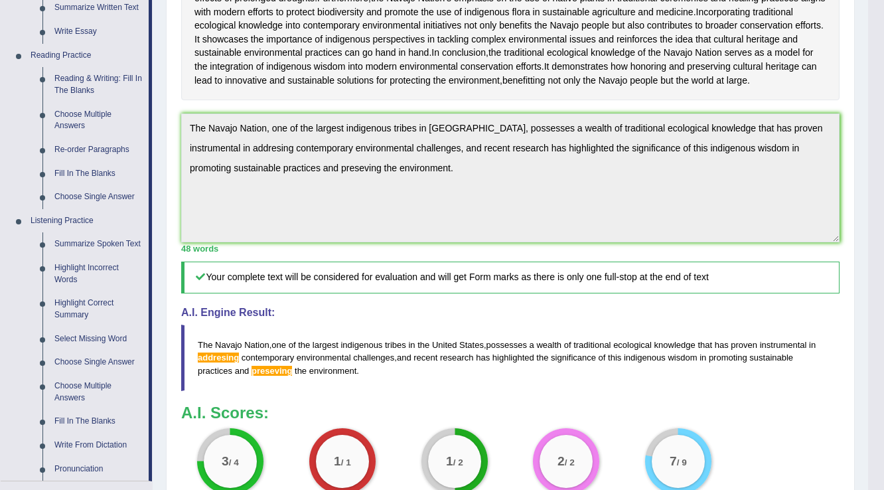
scroll to position [371, 0]
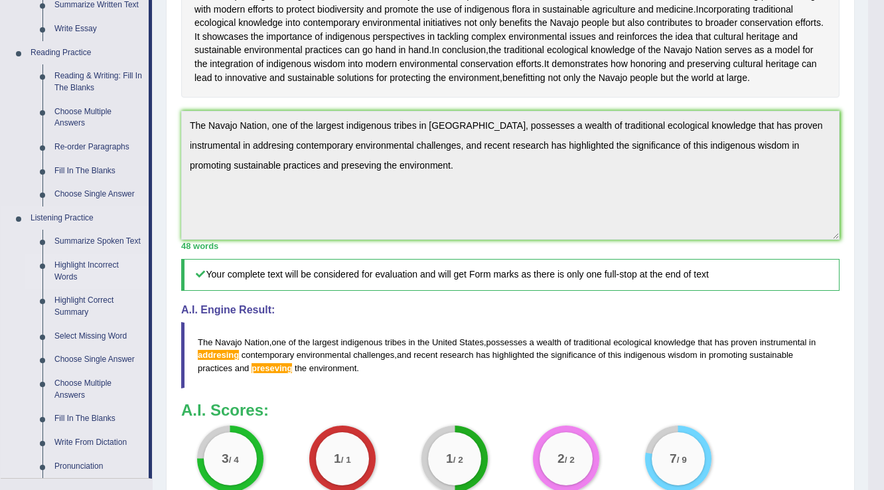
click at [94, 268] on link "Highlight Incorrect Words" at bounding box center [98, 270] width 100 height 35
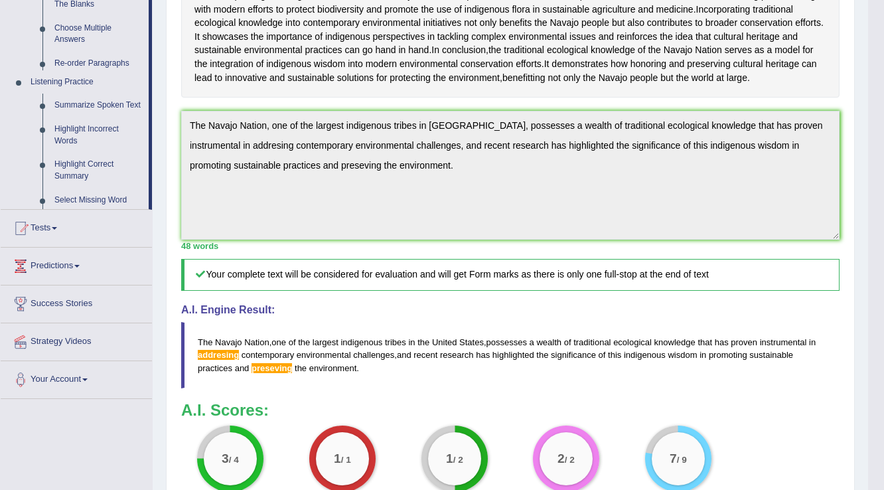
scroll to position [155, 0]
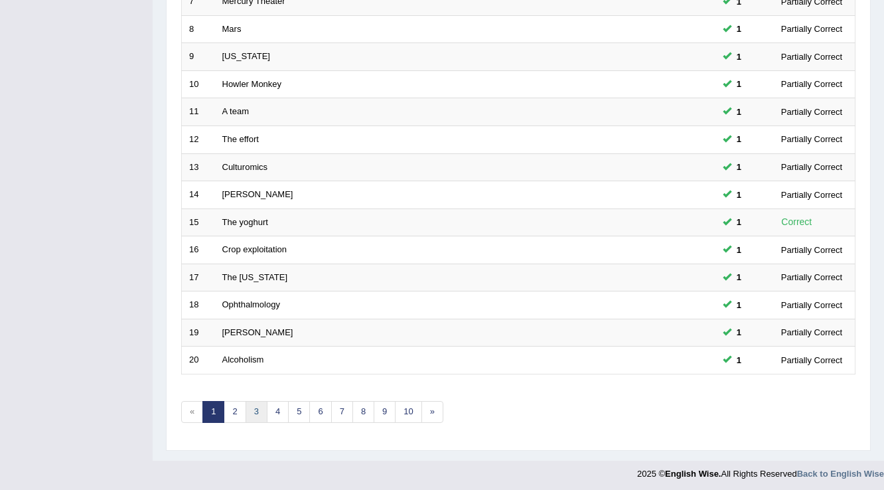
click at [259, 410] on link "3" at bounding box center [256, 412] width 22 height 22
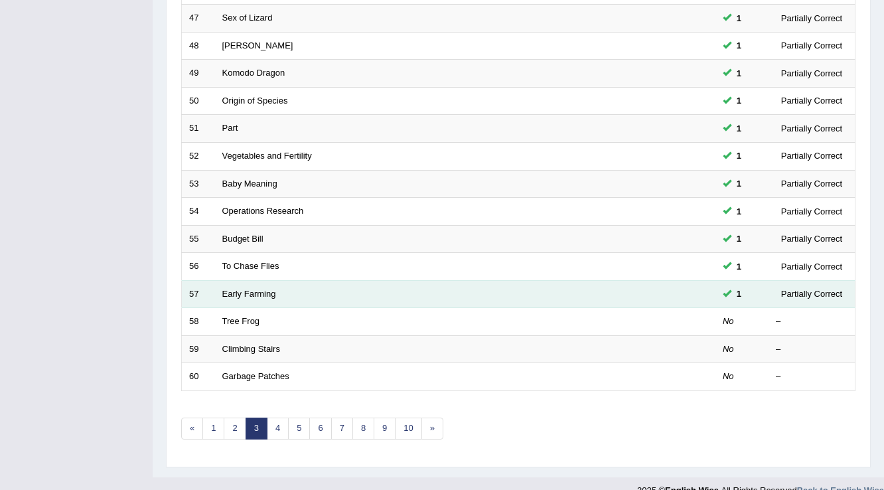
scroll to position [371, 0]
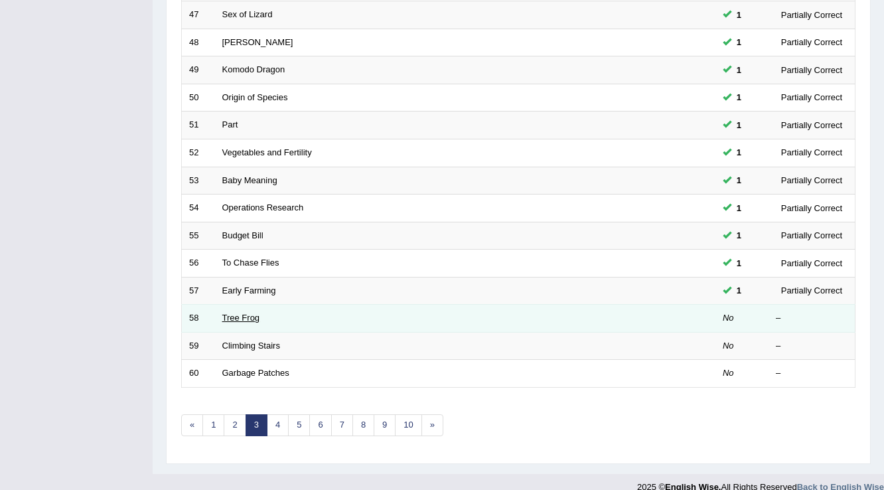
click at [243, 316] on link "Tree Frog" at bounding box center [241, 317] width 38 height 10
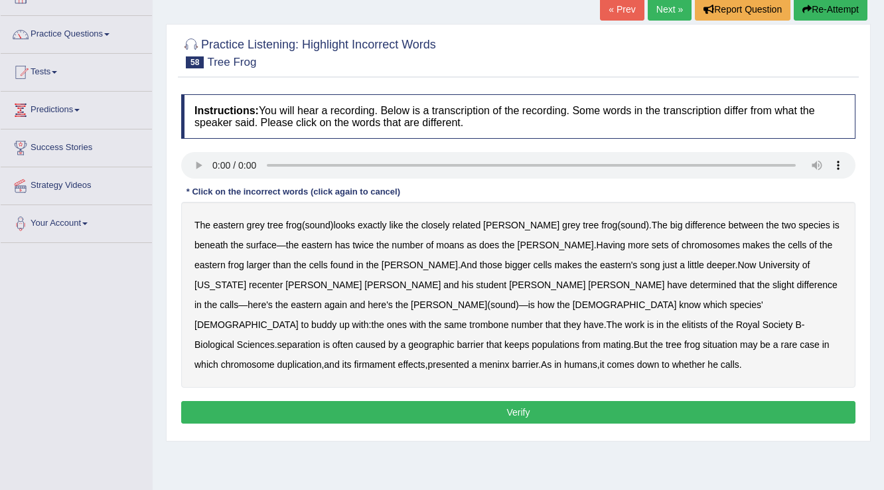
scroll to position [106, 0]
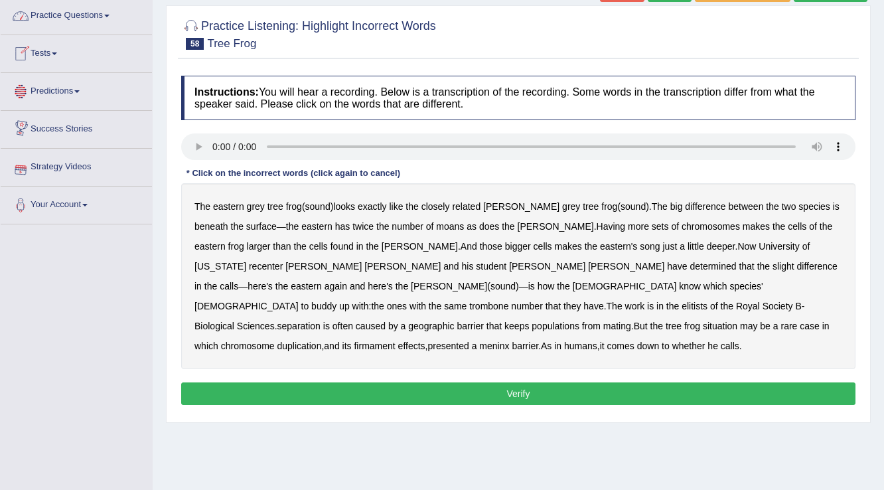
click at [84, 11] on link "Practice Questions" at bounding box center [76, 13] width 151 height 33
click at [99, 11] on link "Practice Questions" at bounding box center [76, 13] width 151 height 33
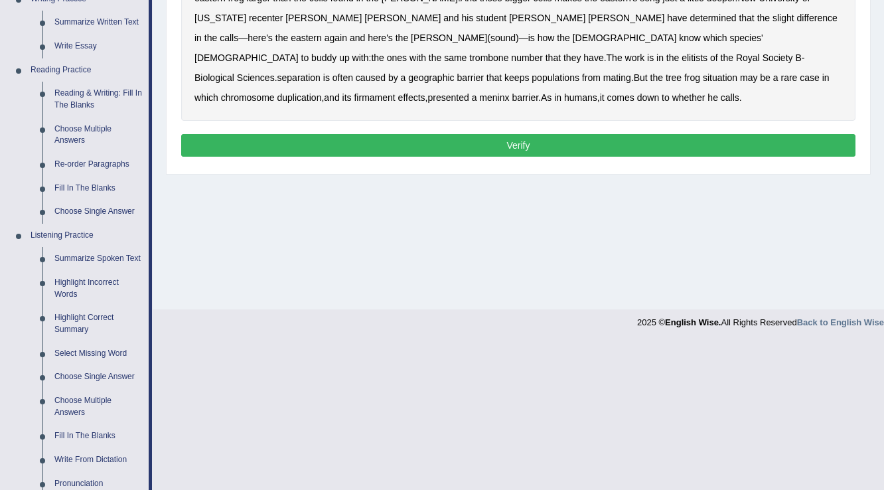
scroll to position [425, 0]
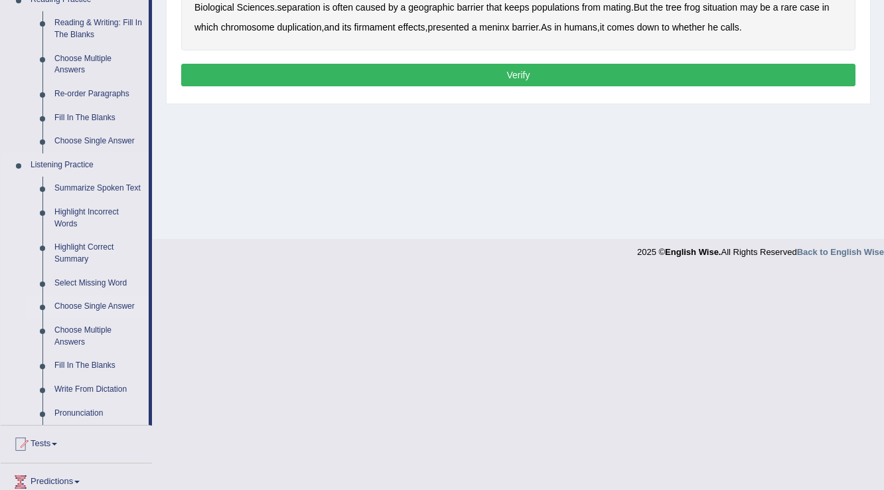
click at [78, 302] on link "Choose Single Answer" at bounding box center [98, 307] width 100 height 24
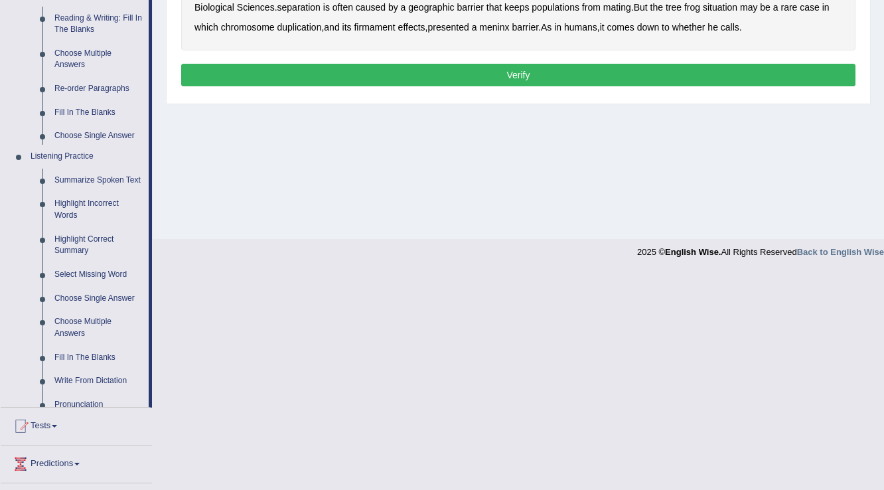
click at [78, 302] on ul "Home Practice Questions Speaking Practice Read Aloud Repeat Sentence Describe I…" at bounding box center [76, 118] width 151 height 955
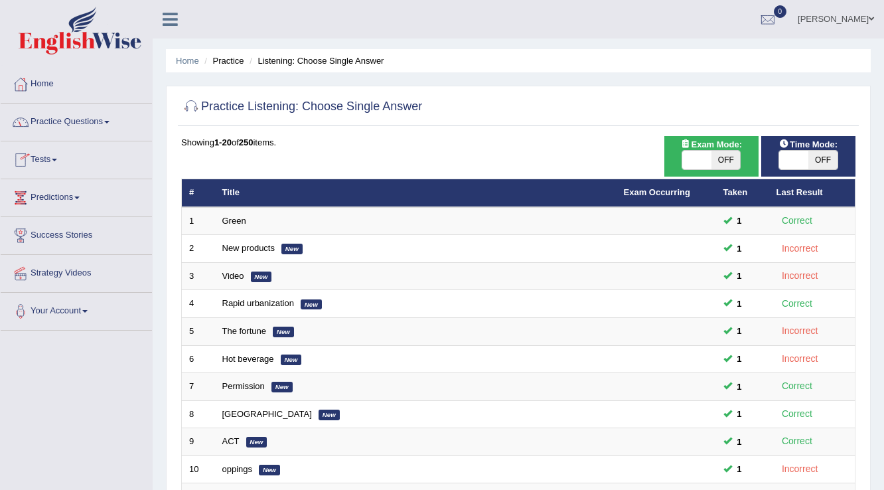
click at [100, 119] on link "Practice Questions" at bounding box center [76, 119] width 151 height 33
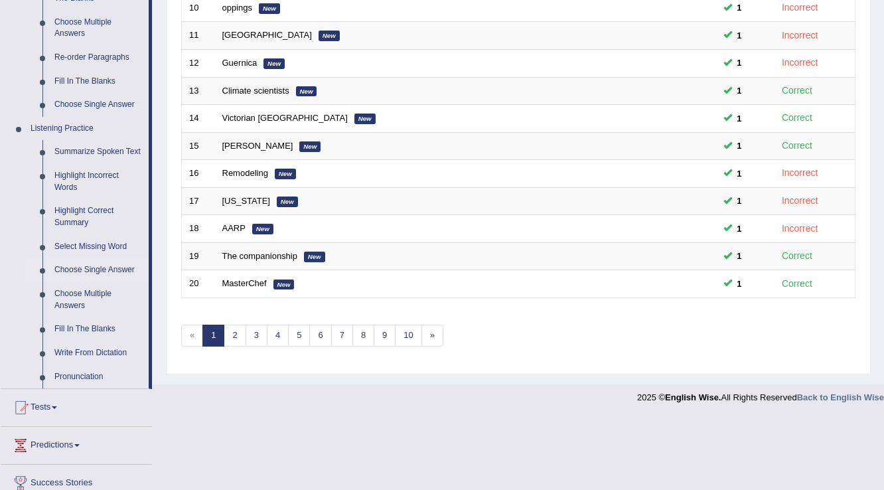
scroll to position [549, 0]
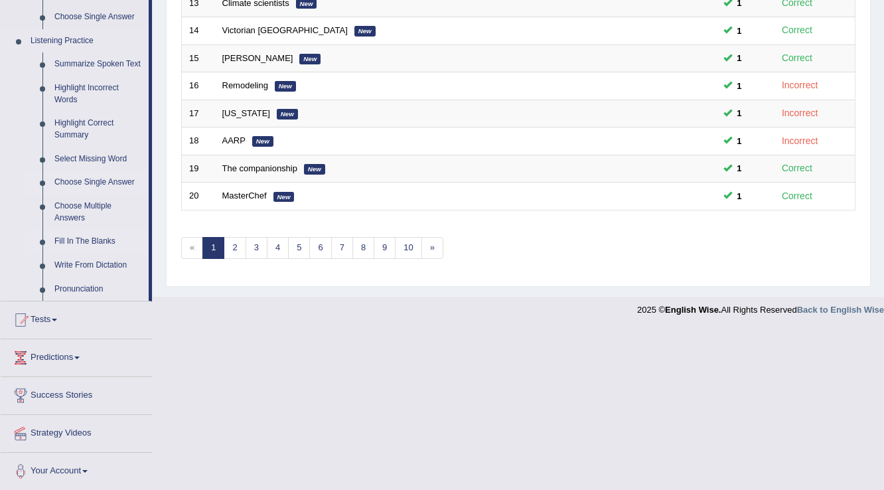
click at [111, 232] on link "Fill In The Blanks" at bounding box center [98, 242] width 100 height 24
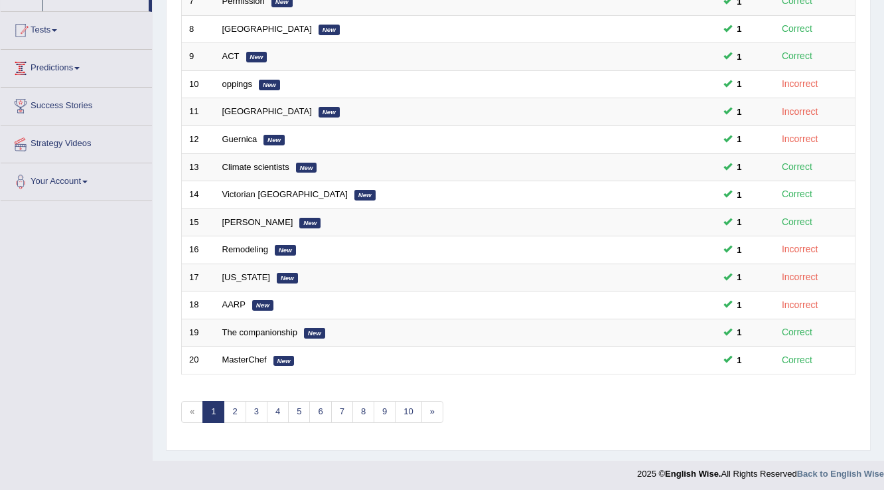
scroll to position [346, 0]
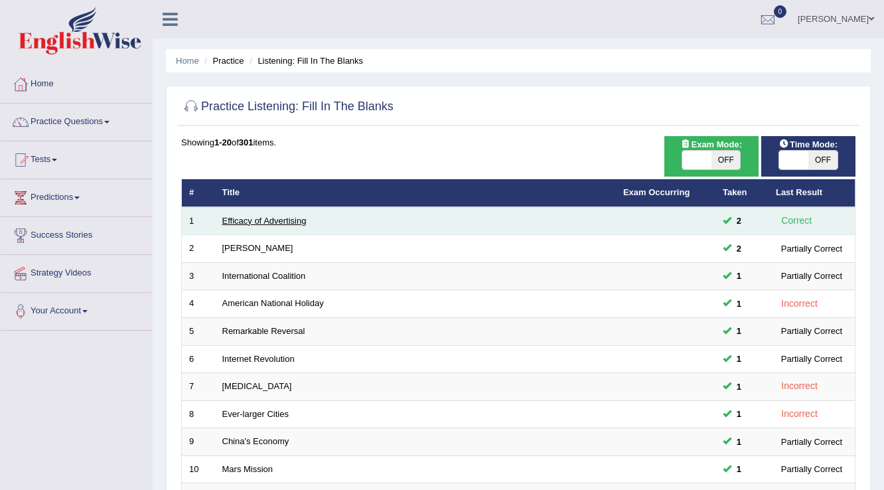
click at [252, 216] on link "Efficacy of Advertising" at bounding box center [264, 221] width 84 height 10
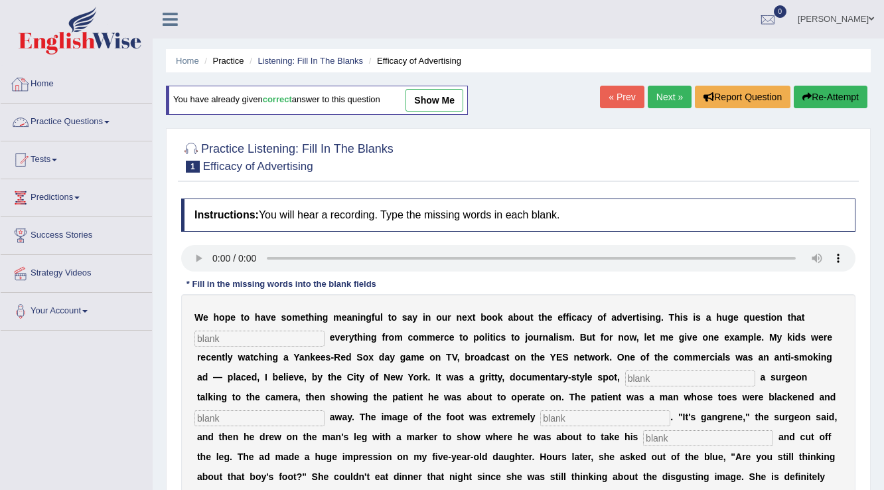
click at [112, 119] on link "Practice Questions" at bounding box center [76, 119] width 151 height 33
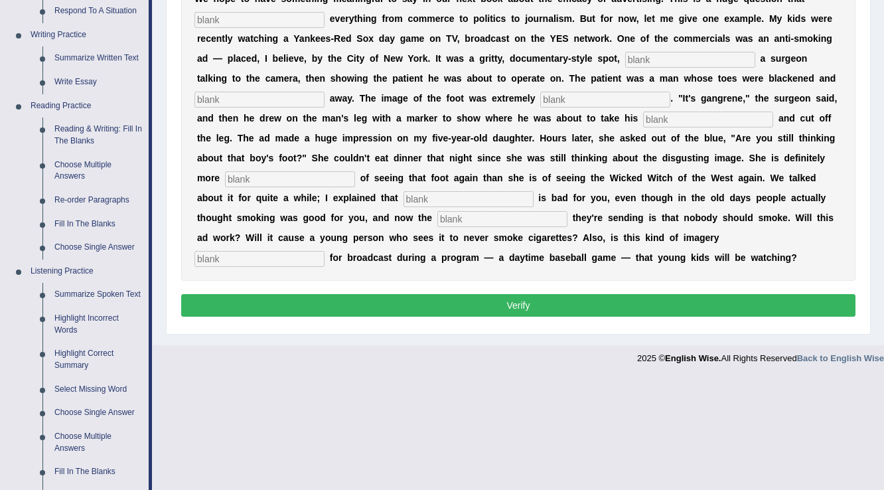
scroll to position [531, 0]
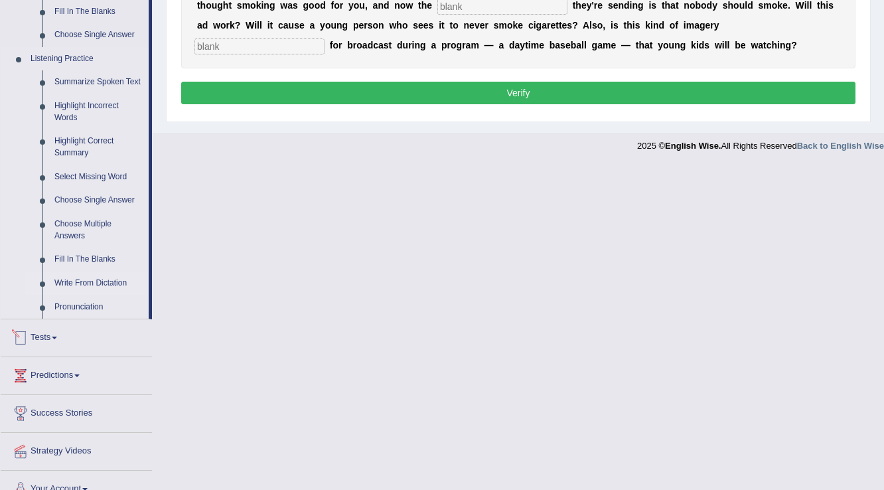
click at [79, 284] on link "Write From Dictation" at bounding box center [98, 283] width 100 height 24
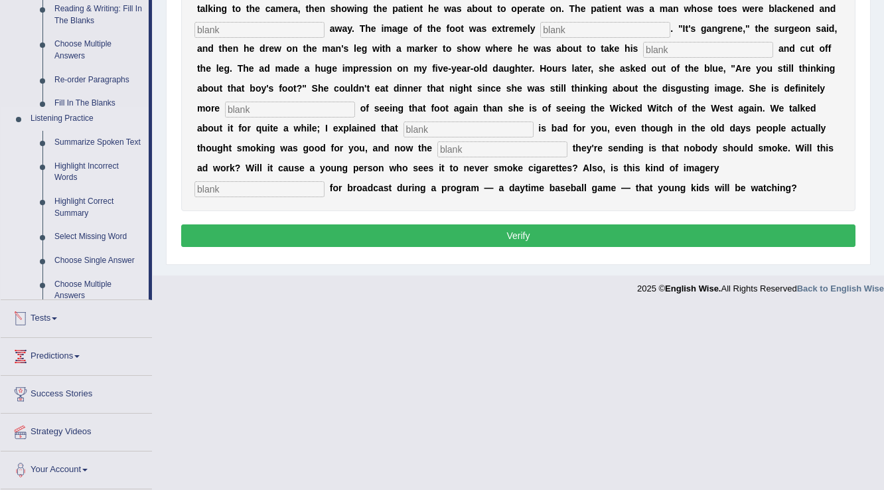
scroll to position [207, 0]
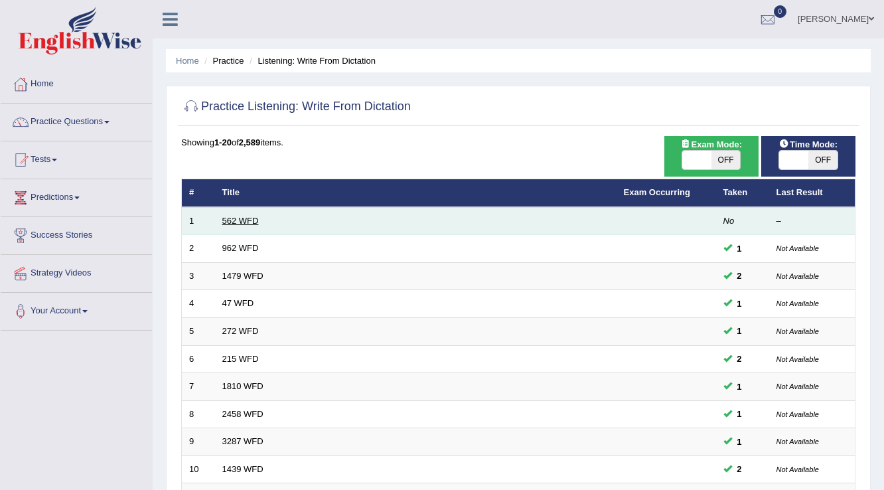
click at [230, 220] on link "562 WFD" at bounding box center [240, 221] width 36 height 10
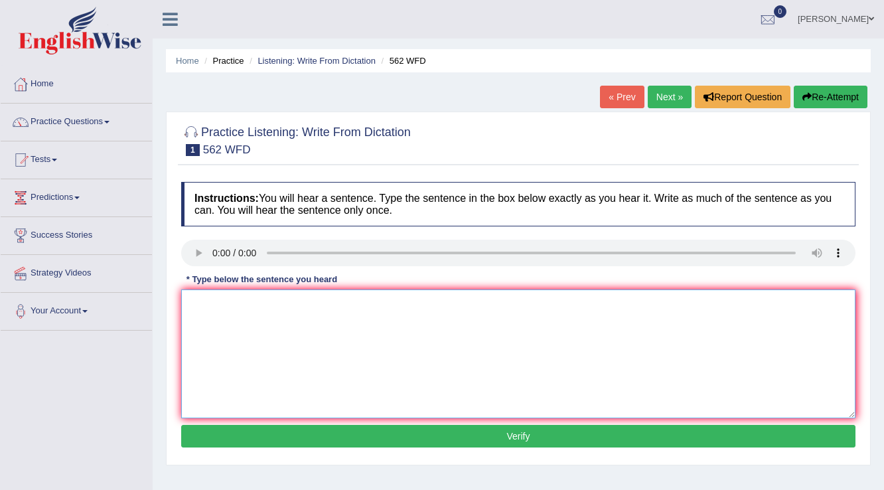
click at [224, 308] on textarea at bounding box center [518, 353] width 674 height 129
type textarea "t"
click at [258, 302] on textarea "The bitwine" at bounding box center [518, 353] width 674 height 129
type textarea "The betwine"
click at [544, 440] on button "Verify" at bounding box center [518, 436] width 674 height 23
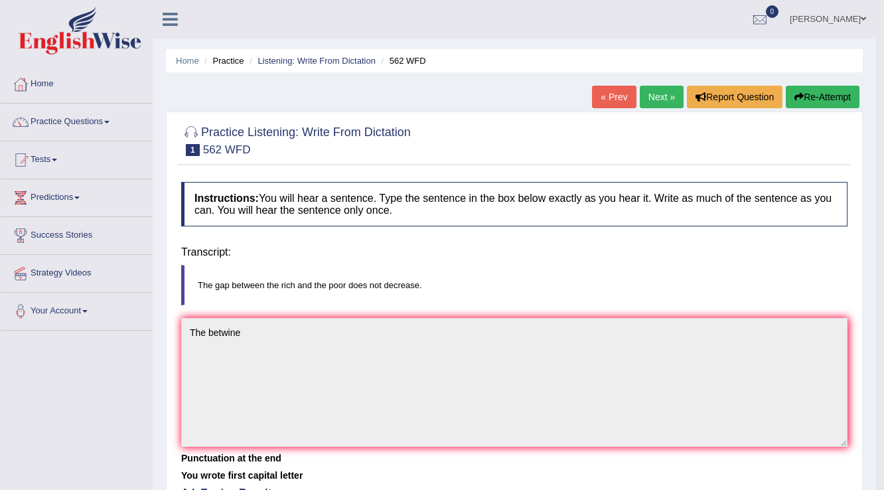
click at [544, 440] on div "Home Practice Listening: Write From Dictation 562 WFD « Prev Next » Report Ques…" at bounding box center [514, 331] width 723 height 663
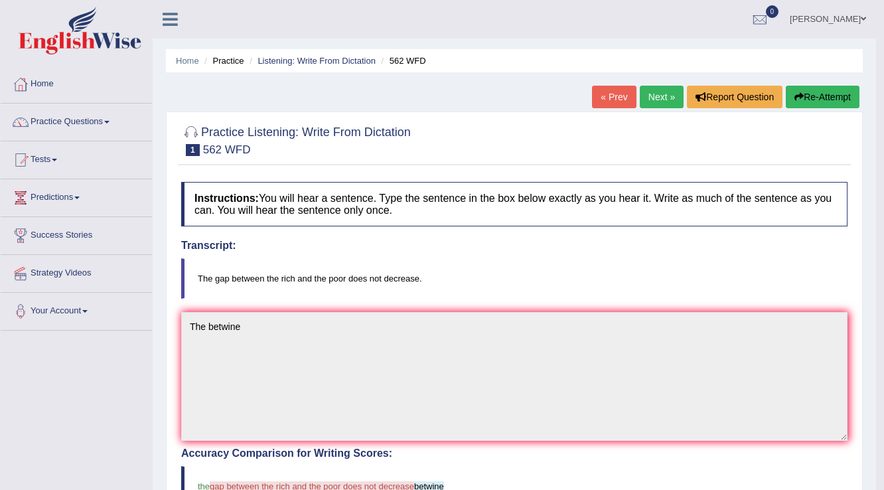
click at [642, 96] on link "Next »" at bounding box center [661, 97] width 44 height 23
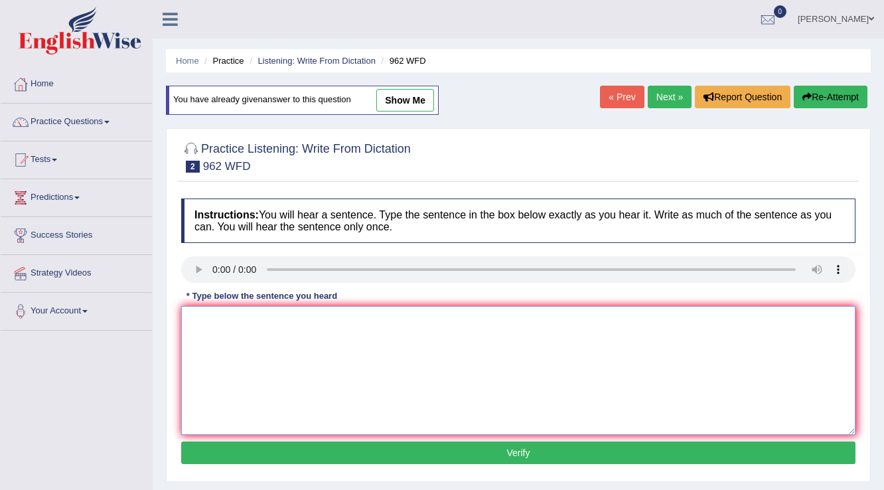
click at [252, 330] on textarea at bounding box center [518, 370] width 674 height 129
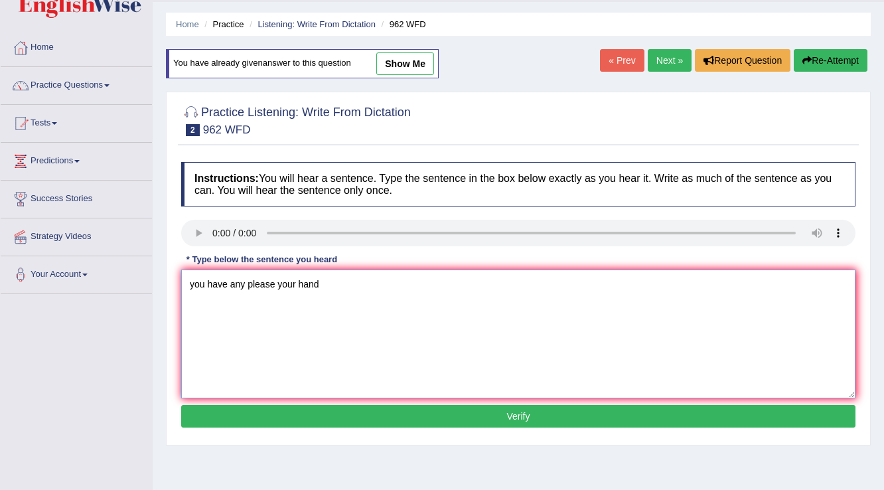
scroll to position [53, 0]
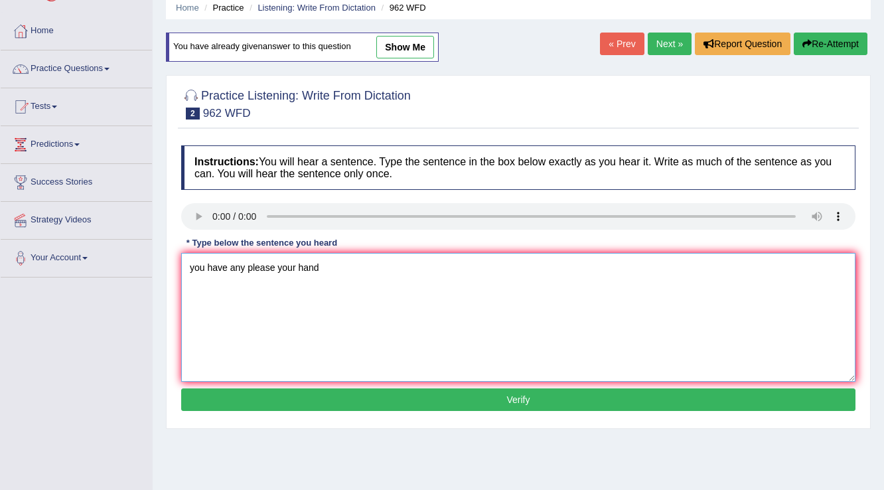
type textarea "you have any please your hand"
click at [511, 399] on button "Verify" at bounding box center [518, 399] width 674 height 23
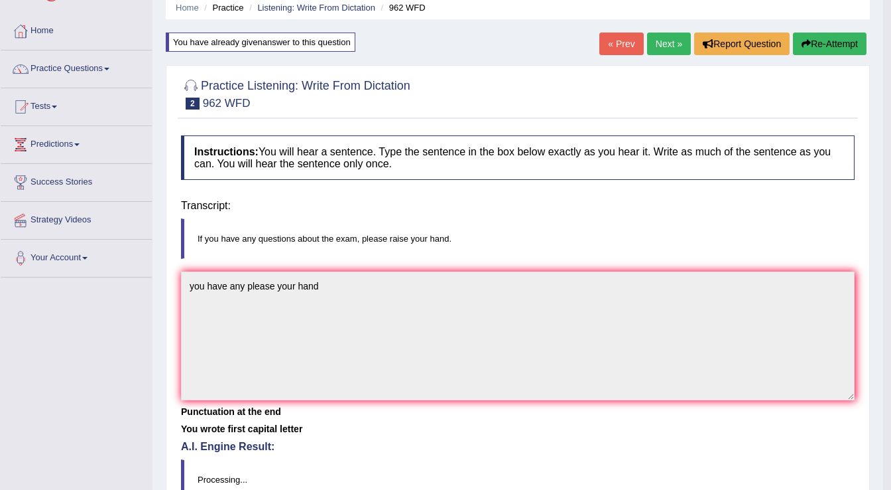
click at [511, 399] on div "Home Practice Listening: Write From Dictation 962 WFD You have already given an…" at bounding box center [518, 278] width 731 height 663
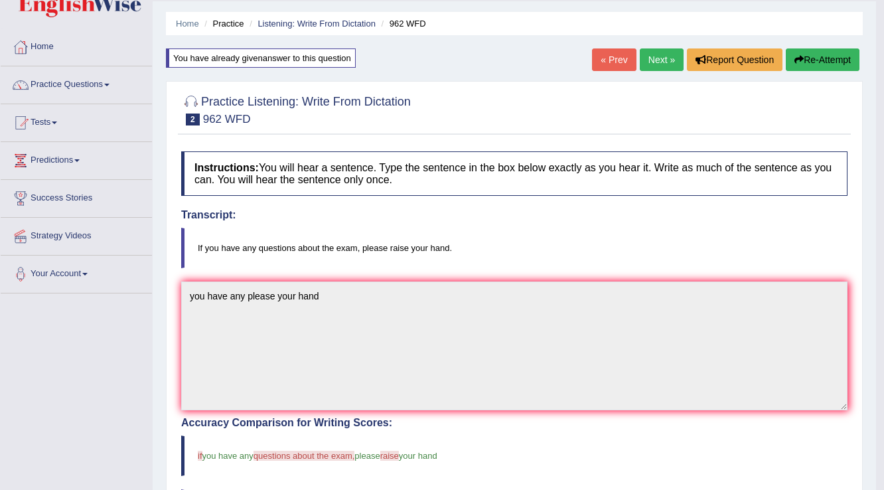
scroll to position [0, 0]
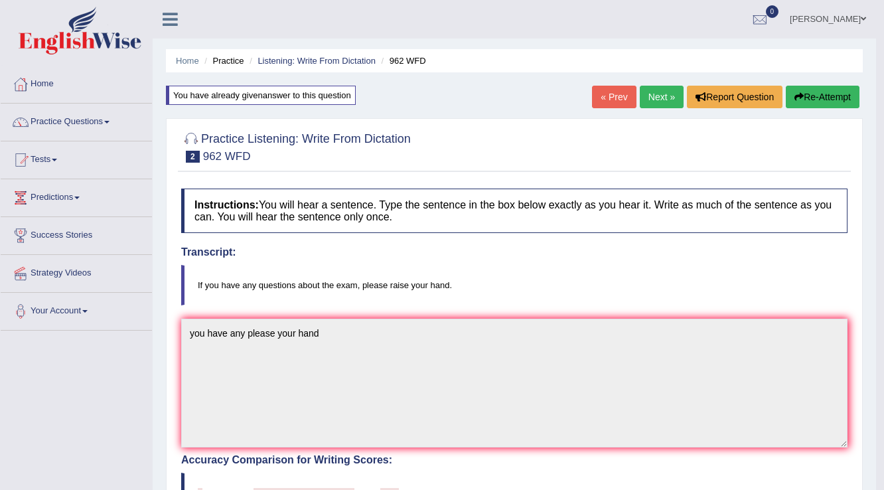
click at [655, 98] on link "Next »" at bounding box center [661, 97] width 44 height 23
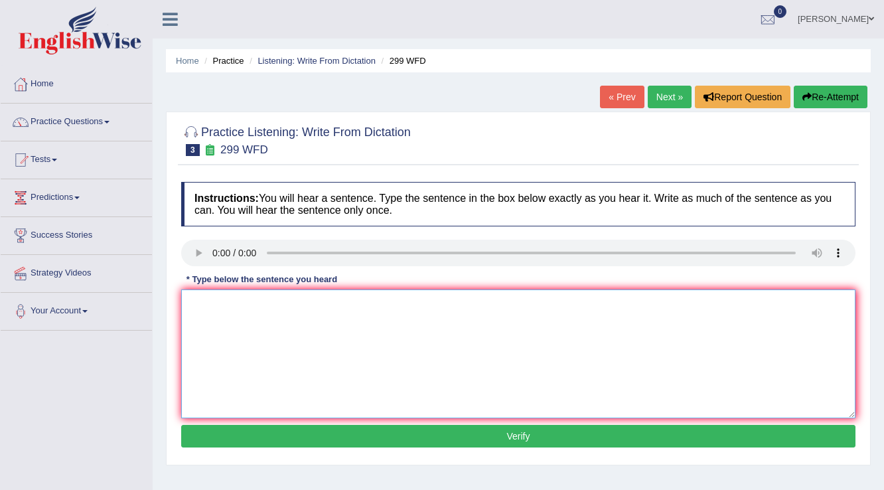
click at [281, 324] on textarea at bounding box center [518, 353] width 674 height 129
type textarea "stil with clases forms"
click at [517, 440] on button "Verify" at bounding box center [518, 436] width 674 height 23
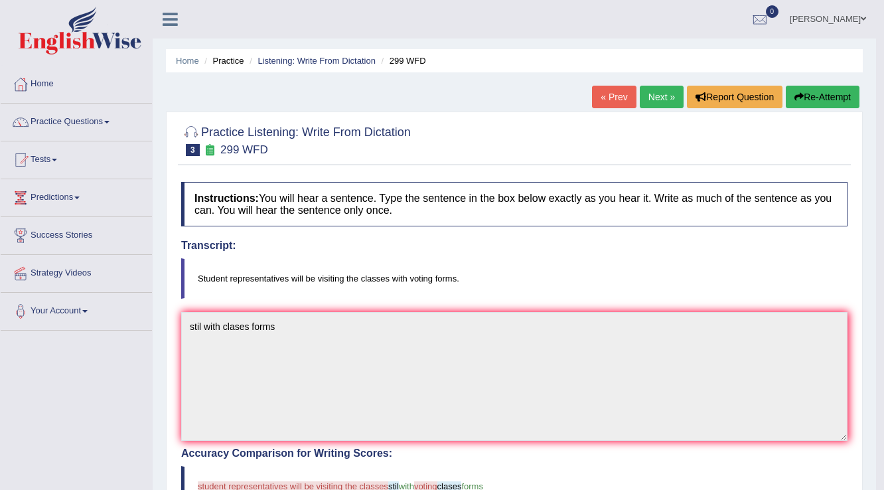
click at [653, 93] on link "Next »" at bounding box center [661, 97] width 44 height 23
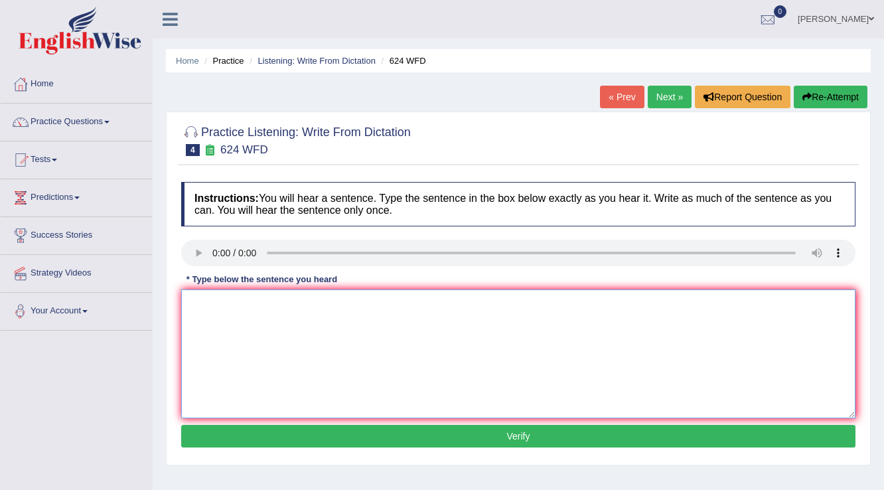
click at [225, 322] on textarea at bounding box center [518, 353] width 674 height 129
type textarea "indipen"
click at [663, 98] on link "Next »" at bounding box center [669, 97] width 44 height 23
click at [220, 305] on textarea at bounding box center [518, 353] width 674 height 129
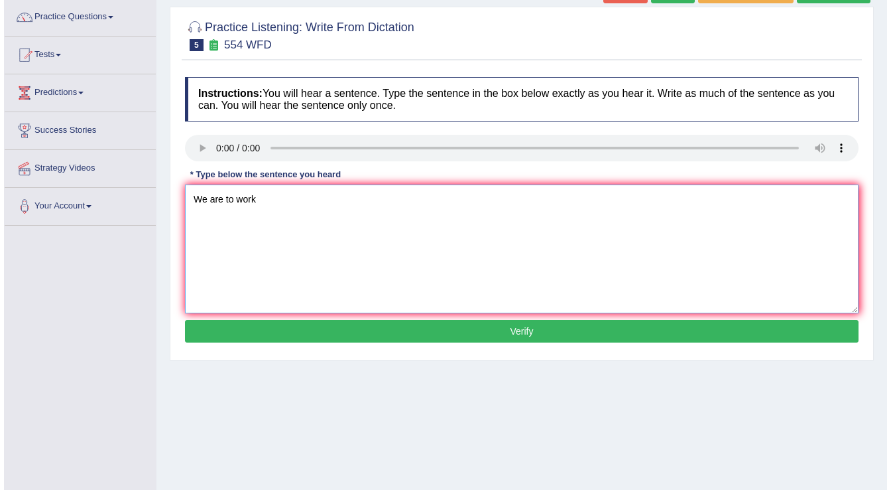
scroll to position [106, 0]
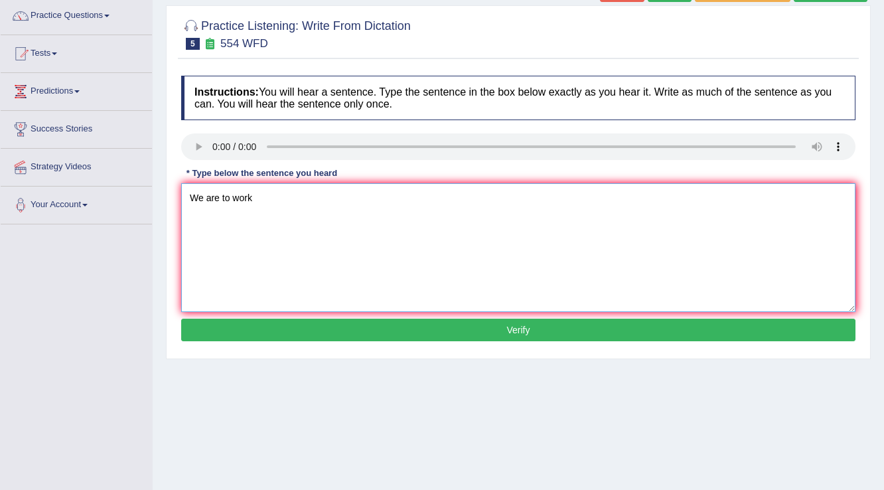
type textarea "We are to work"
click at [527, 330] on button "Verify" at bounding box center [518, 329] width 674 height 23
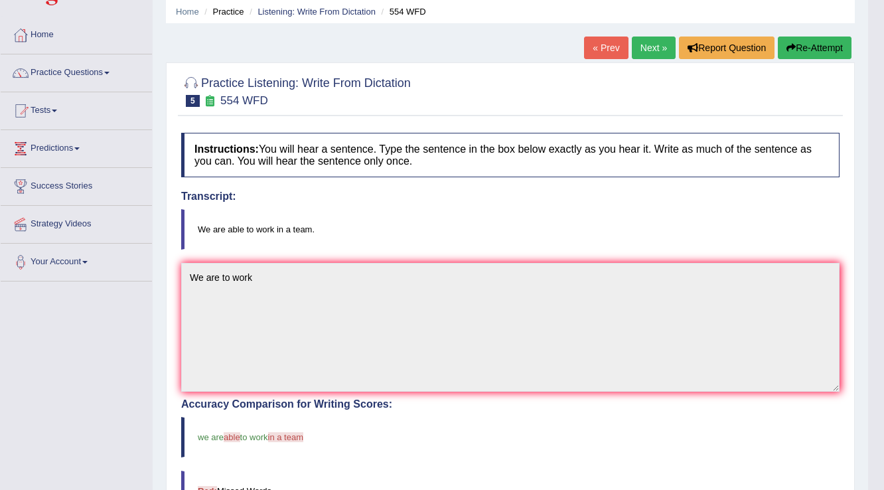
scroll to position [48, 0]
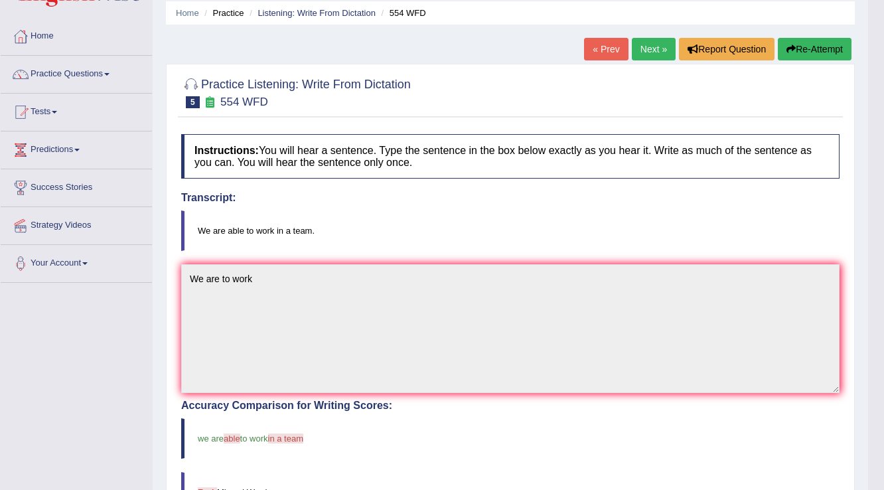
click at [656, 49] on link "Next »" at bounding box center [653, 49] width 44 height 23
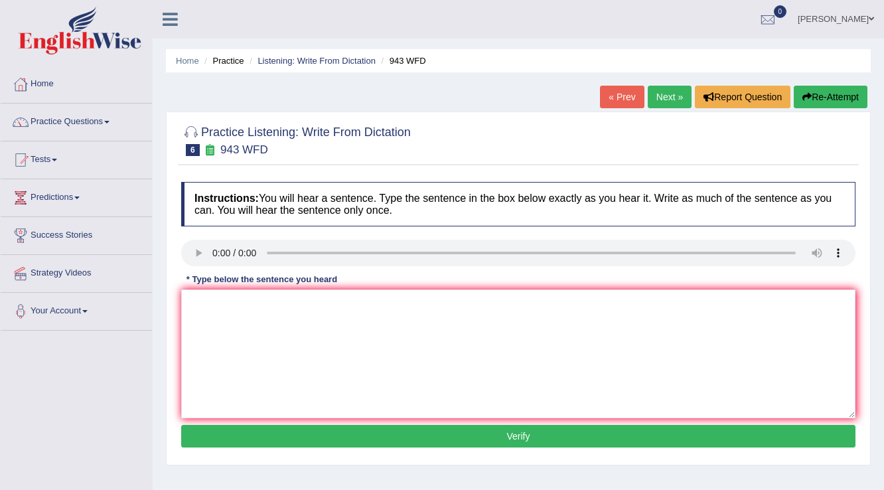
click at [659, 91] on link "Next »" at bounding box center [669, 97] width 44 height 23
click at [212, 308] on textarea at bounding box center [518, 353] width 674 height 129
type textarea "Important in the semery"
click at [529, 427] on button "Verify" at bounding box center [518, 436] width 674 height 23
